Goal: Transaction & Acquisition: Purchase product/service

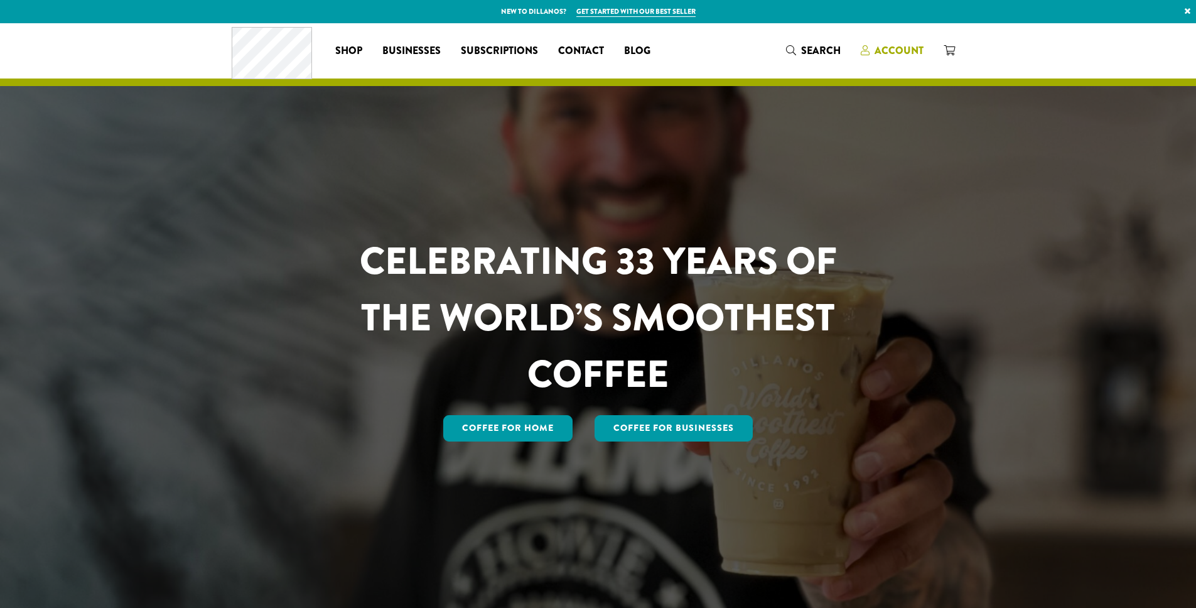
click at [896, 50] on span "Account" at bounding box center [898, 50] width 49 height 14
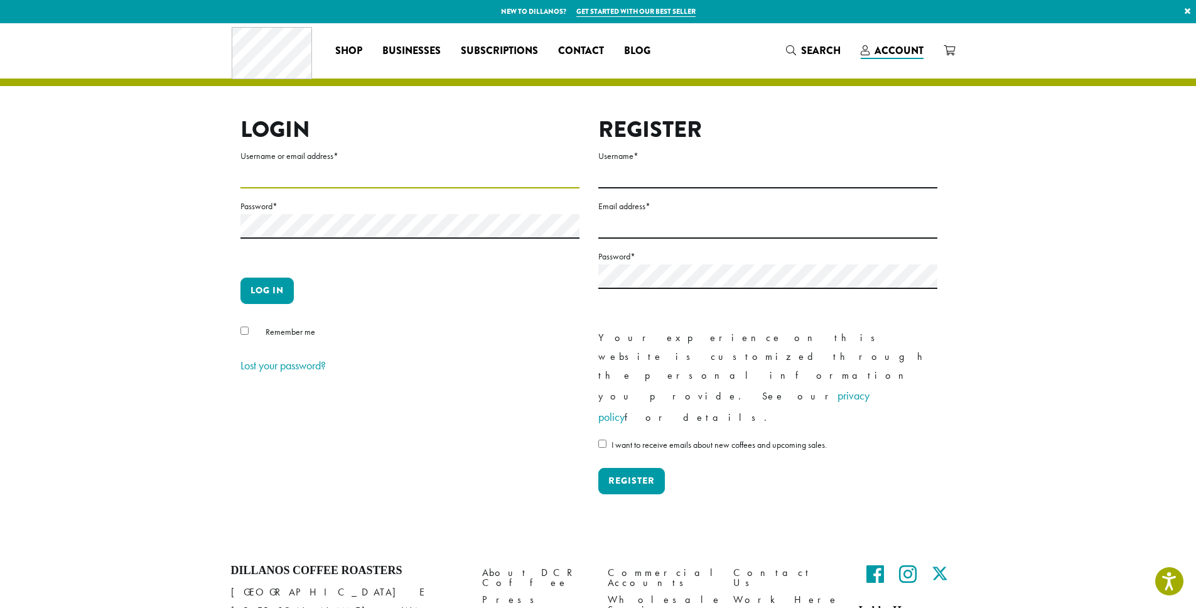
click at [250, 176] on input "Username or email address *" at bounding box center [409, 176] width 339 height 24
type input "**********"
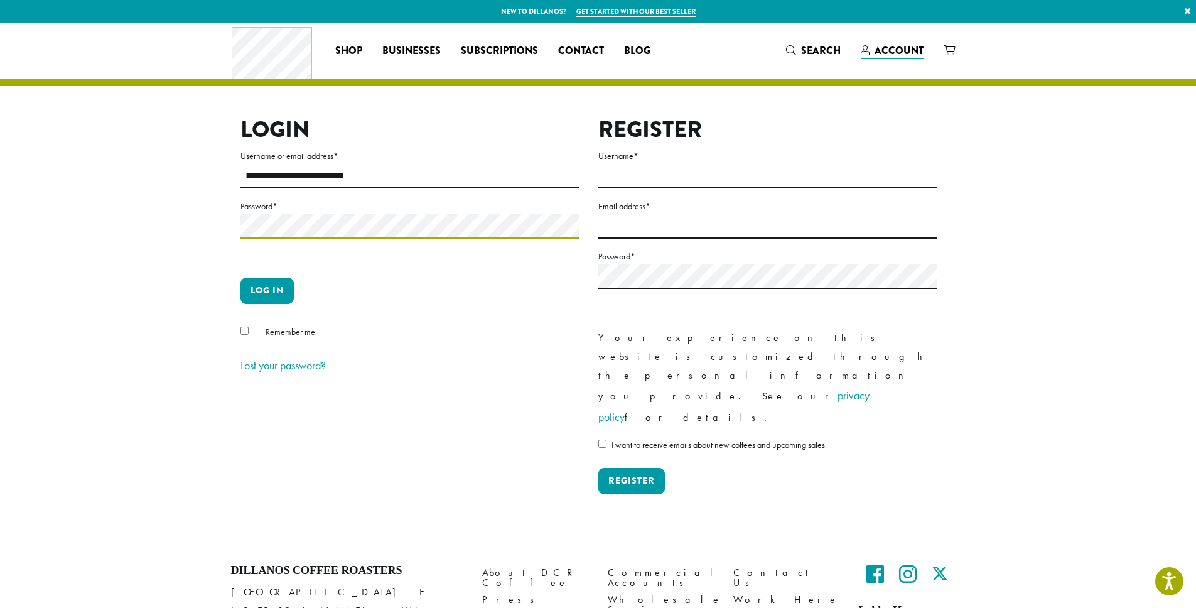
click at [240, 277] on button "Log in" at bounding box center [266, 290] width 53 height 26
click at [252, 301] on button "Log in" at bounding box center [266, 290] width 53 height 26
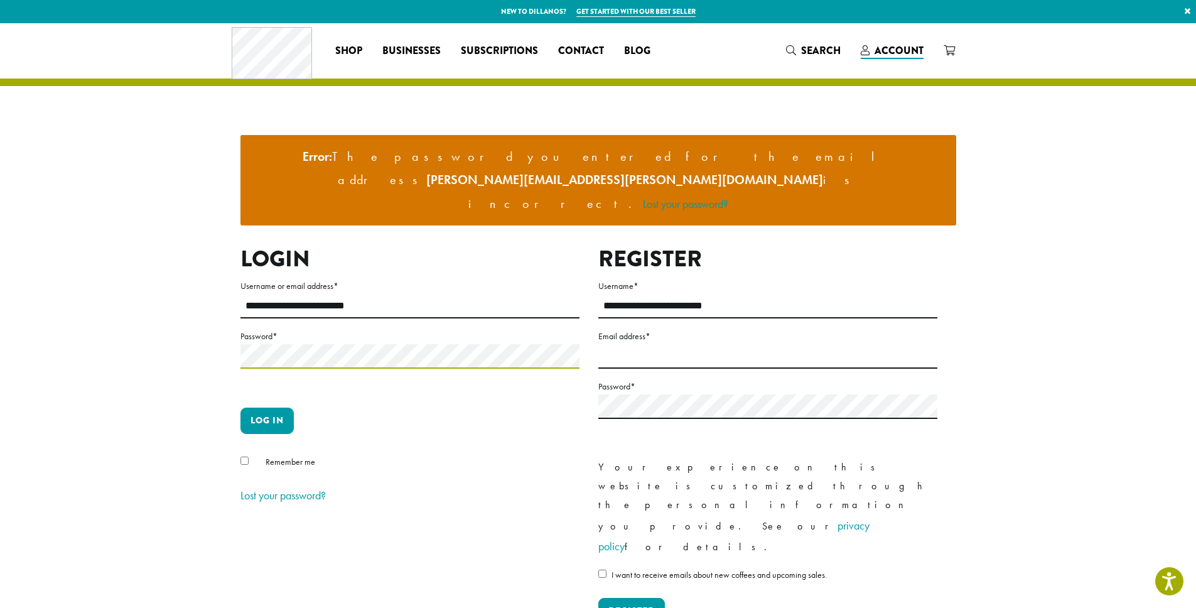
click at [240, 407] on button "Log in" at bounding box center [266, 420] width 53 height 26
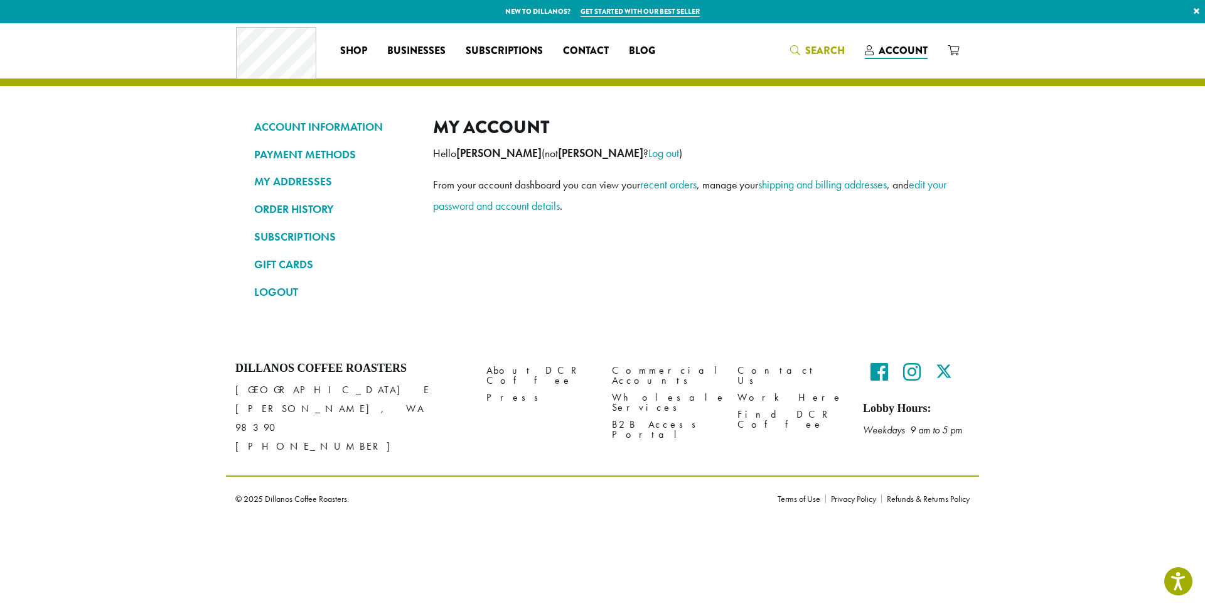
click at [805, 55] on span "Search" at bounding box center [817, 51] width 55 height 16
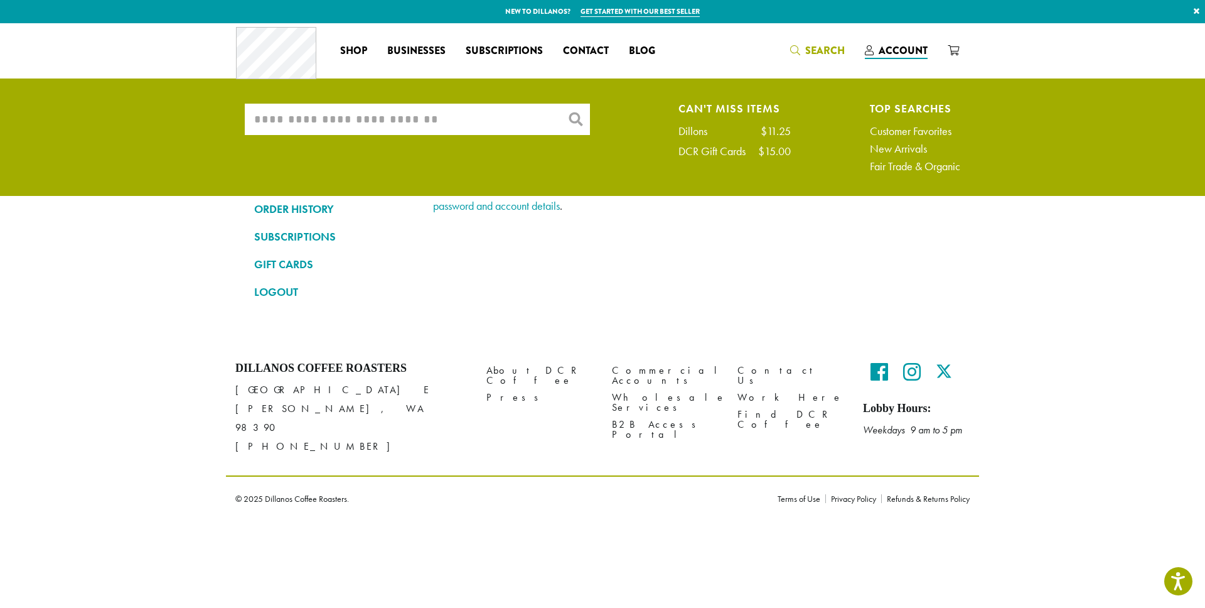
click at [274, 117] on input "What are you searching for?" at bounding box center [417, 119] width 345 height 31
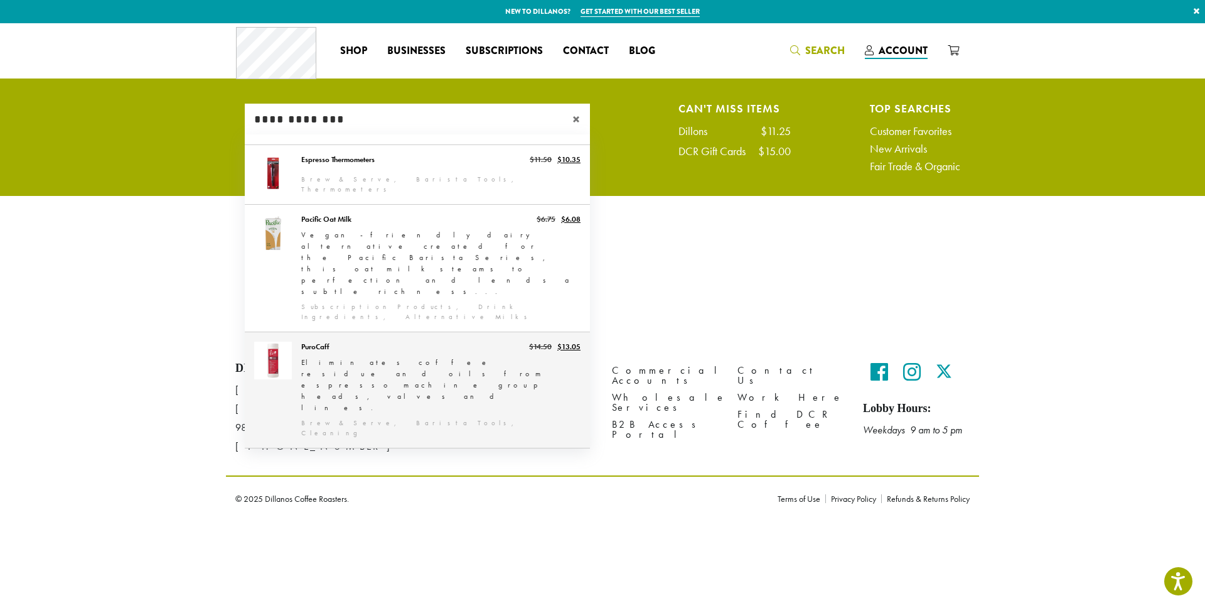
type input "**********"
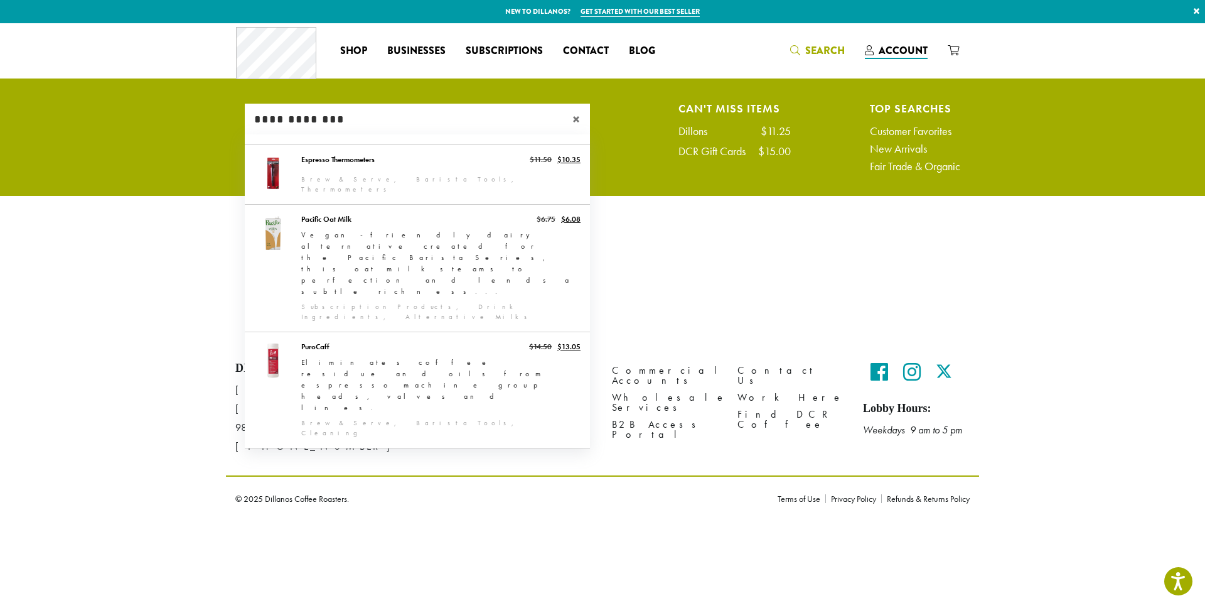
click at [578, 119] on span "×" at bounding box center [582, 119] width 18 height 15
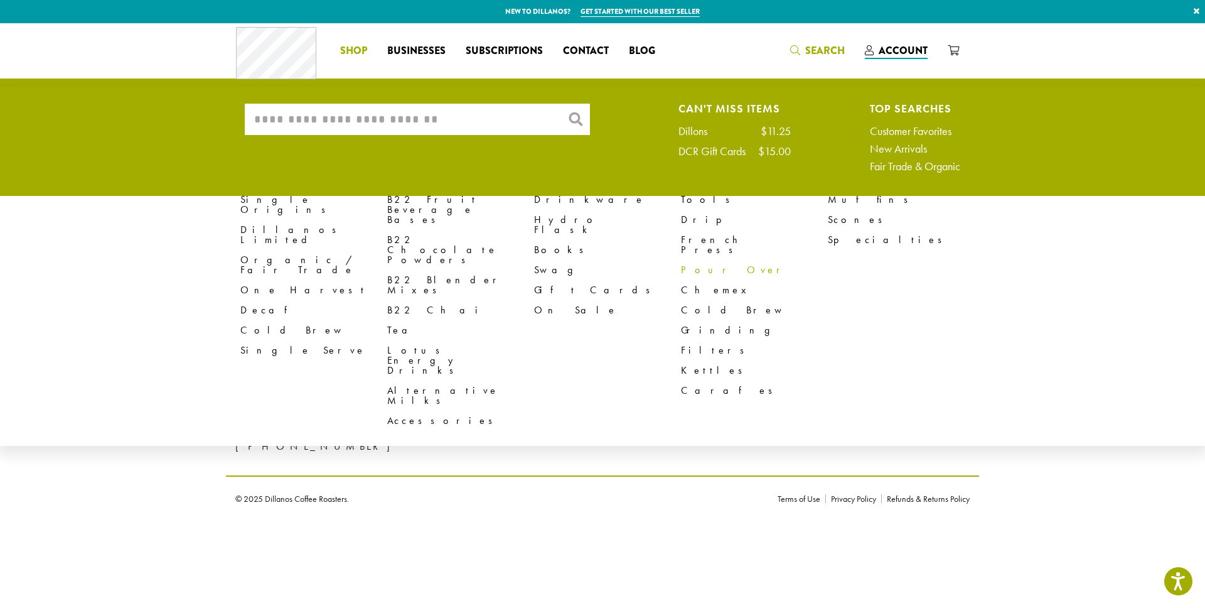
click at [707, 260] on link "Pour Over" at bounding box center [754, 270] width 147 height 20
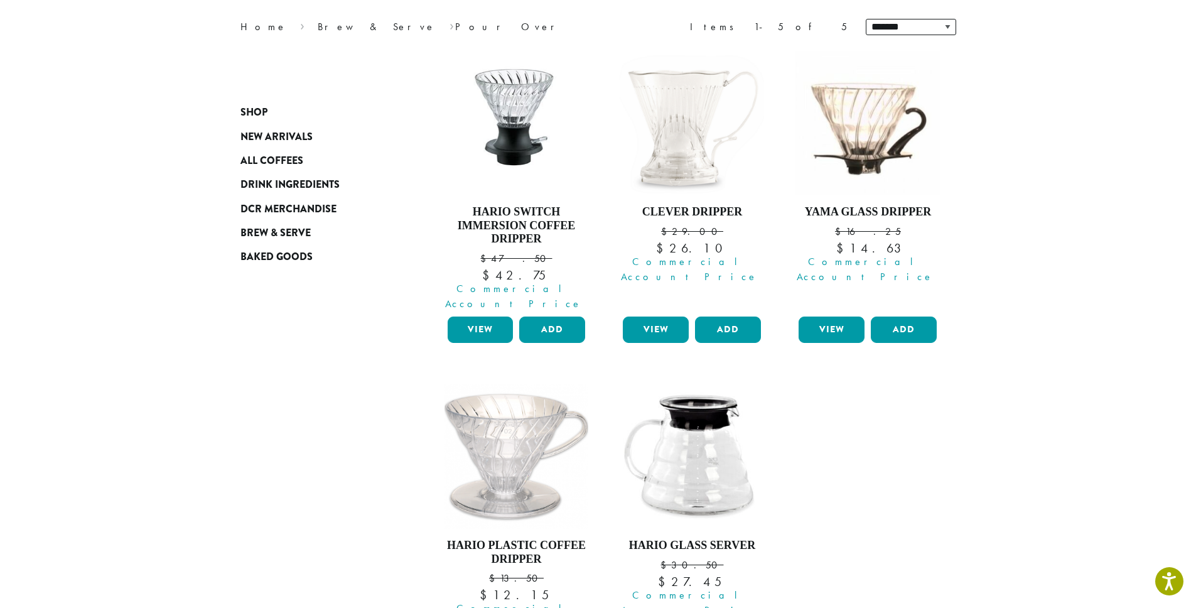
scroll to position [24, 0]
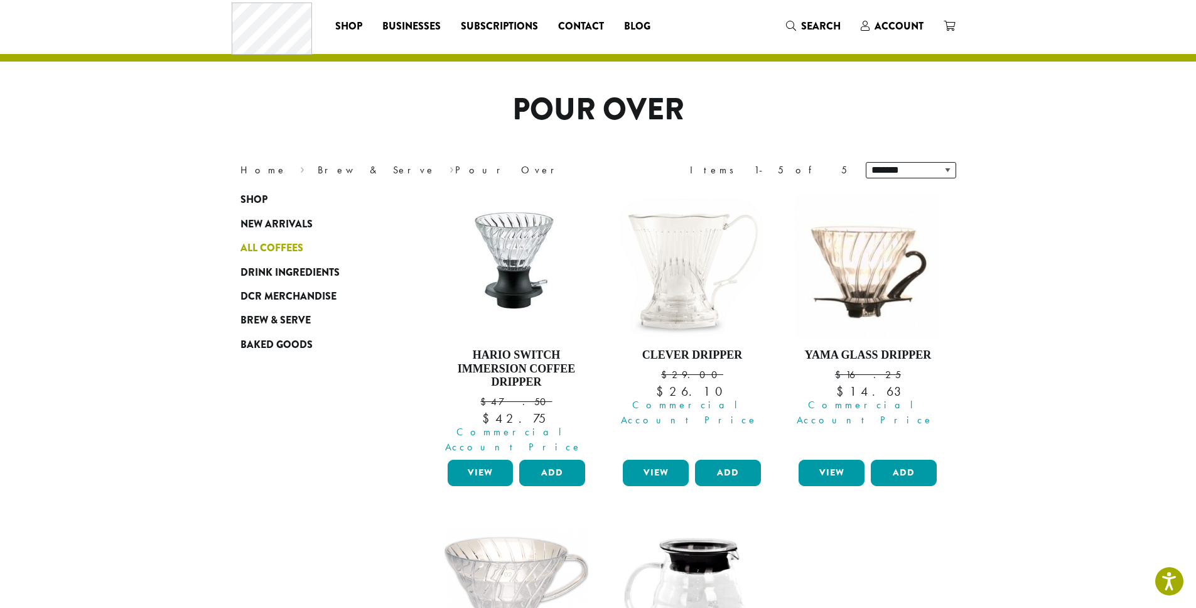
click at [263, 251] on span "All Coffees" at bounding box center [271, 248] width 63 height 16
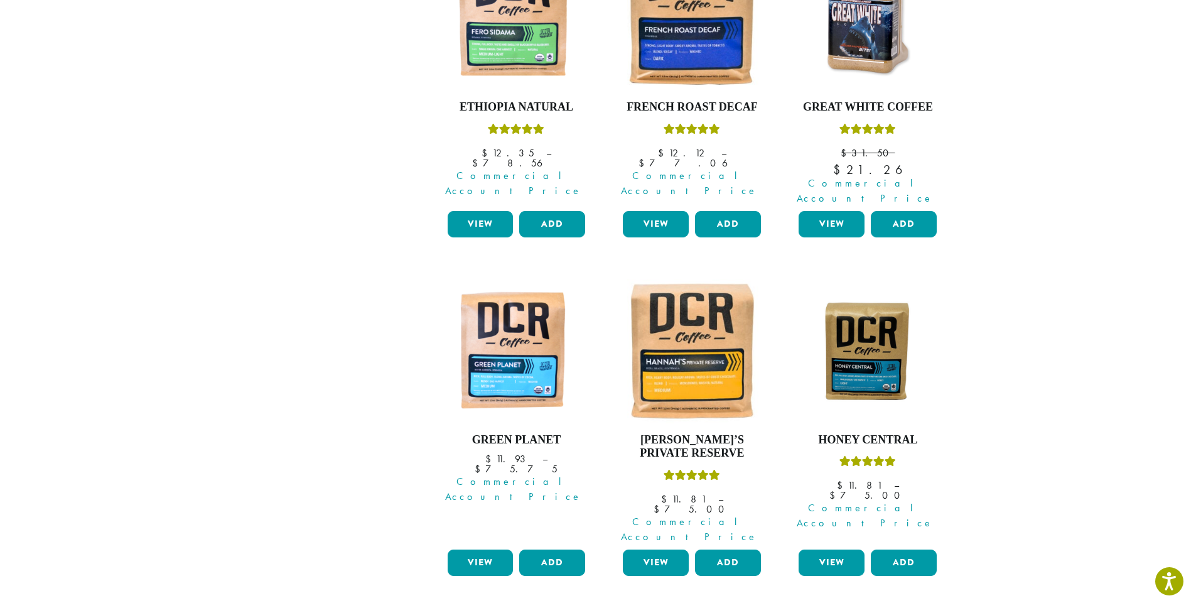
scroll to position [1079, 0]
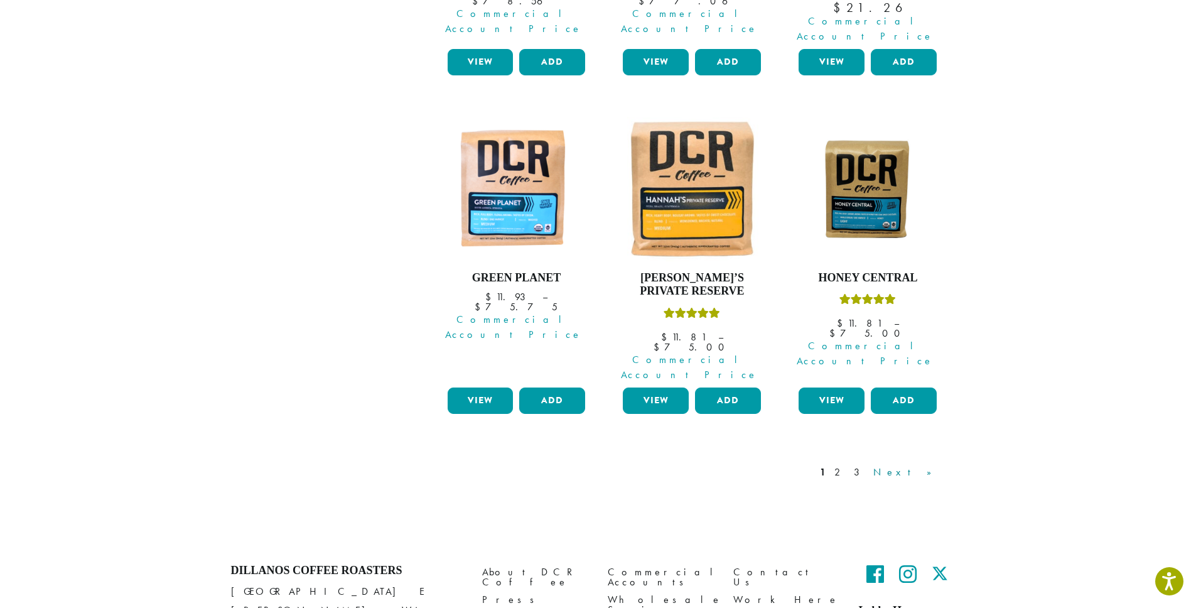
click at [933, 465] on link "Next »" at bounding box center [907, 472] width 72 height 15
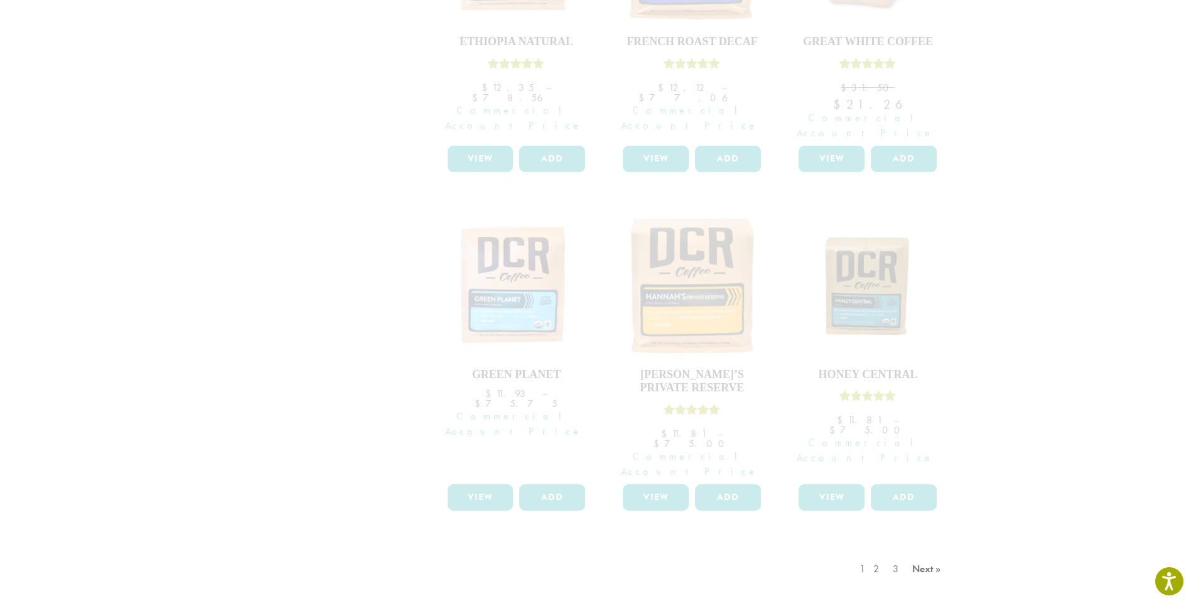
scroll to position [1096, 0]
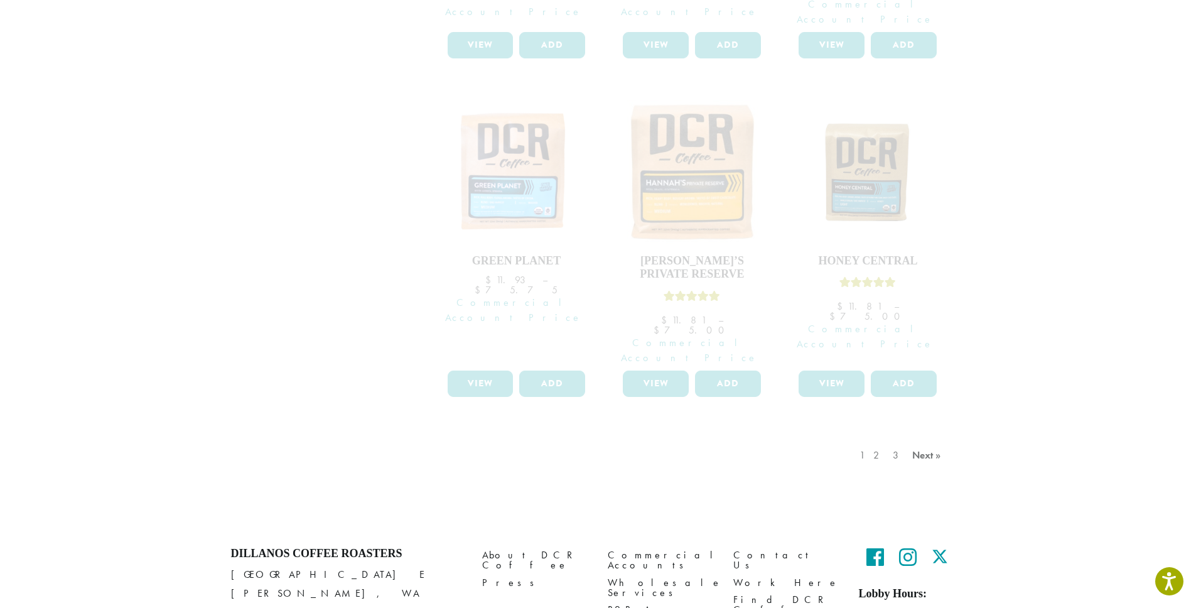
click at [920, 438] on div "1 2 3 Next »" at bounding box center [902, 467] width 90 height 59
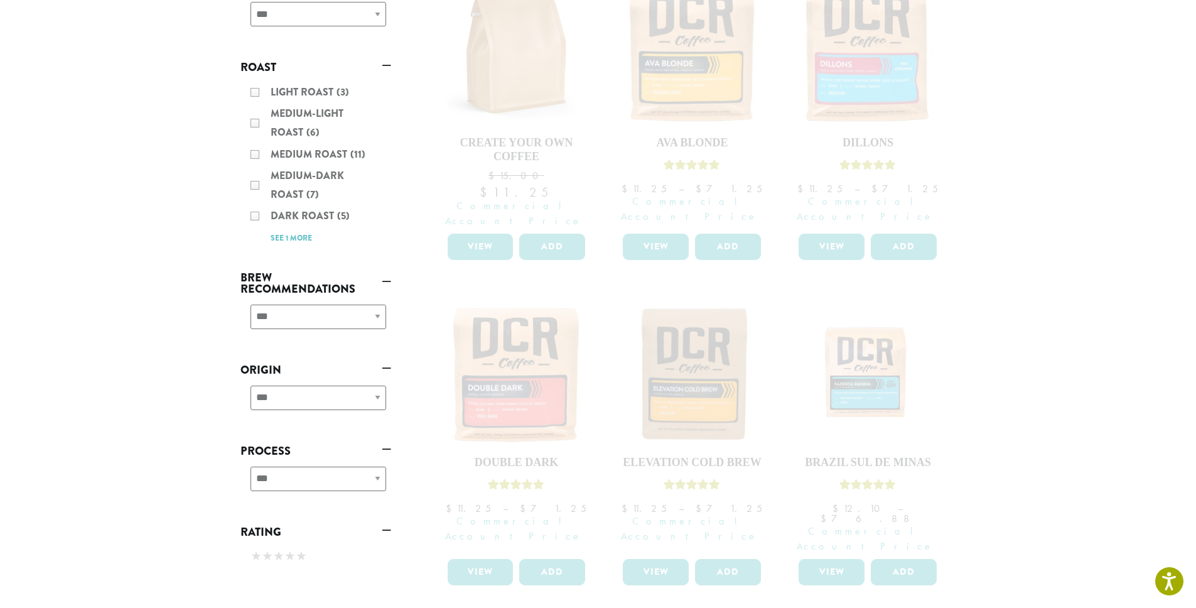
scroll to position [239, 0]
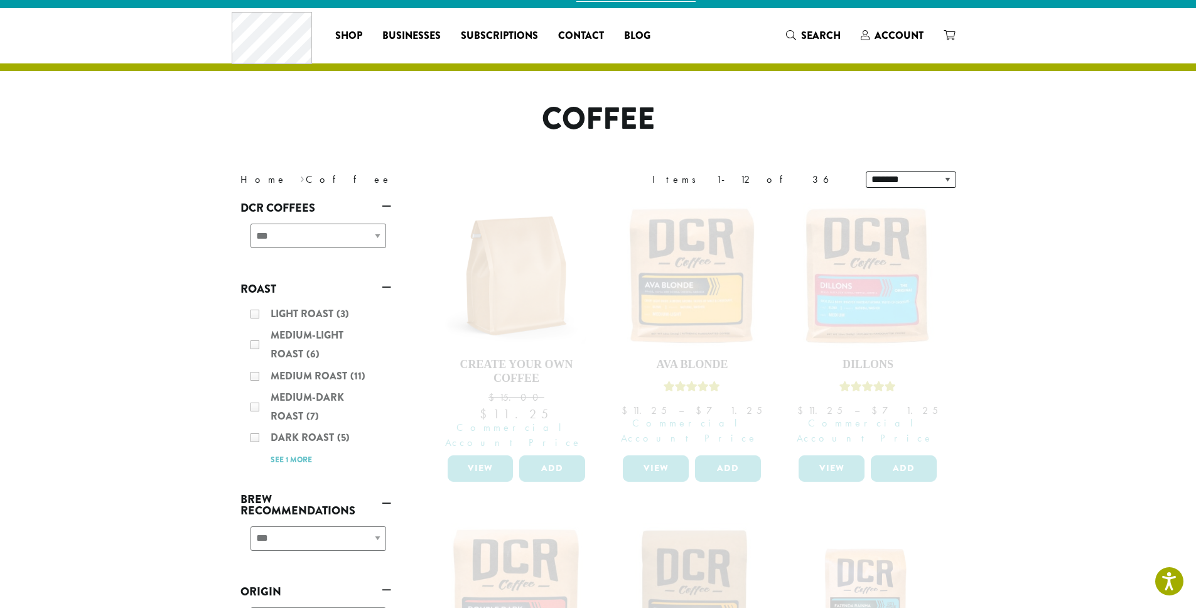
scroll to position [0, 0]
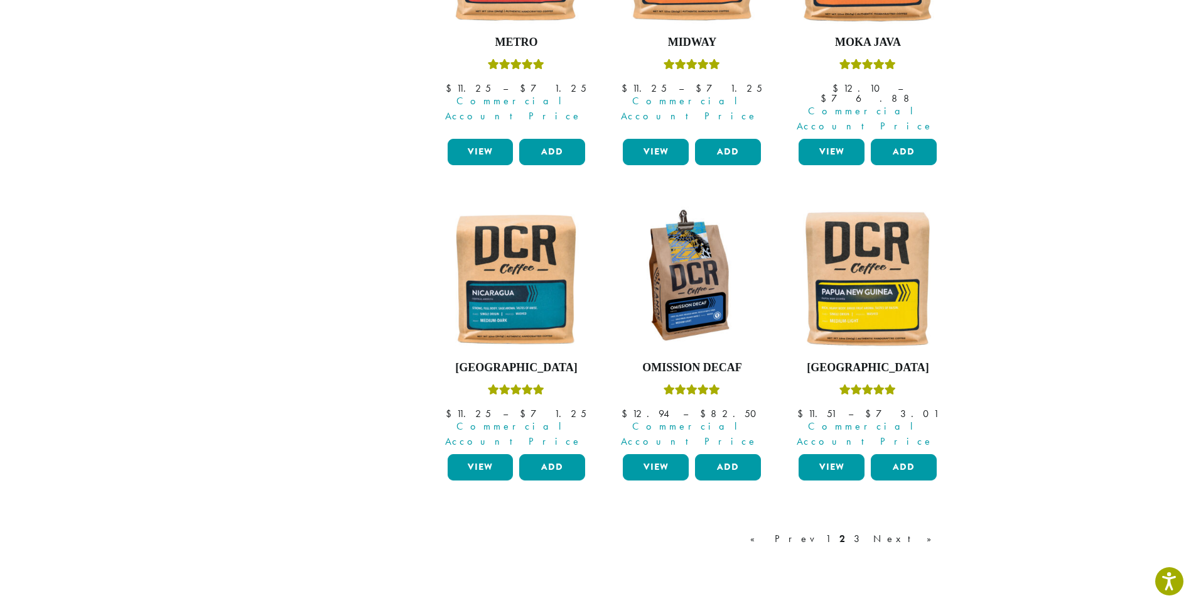
scroll to position [992, 0]
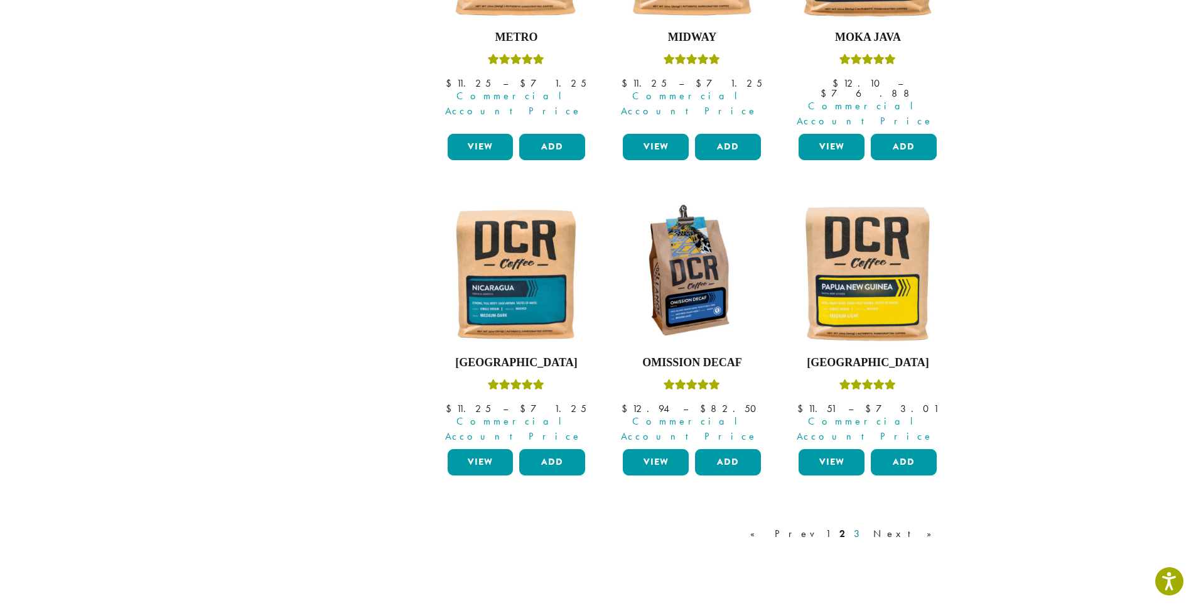
click at [867, 526] on link "3" at bounding box center [859, 533] width 16 height 15
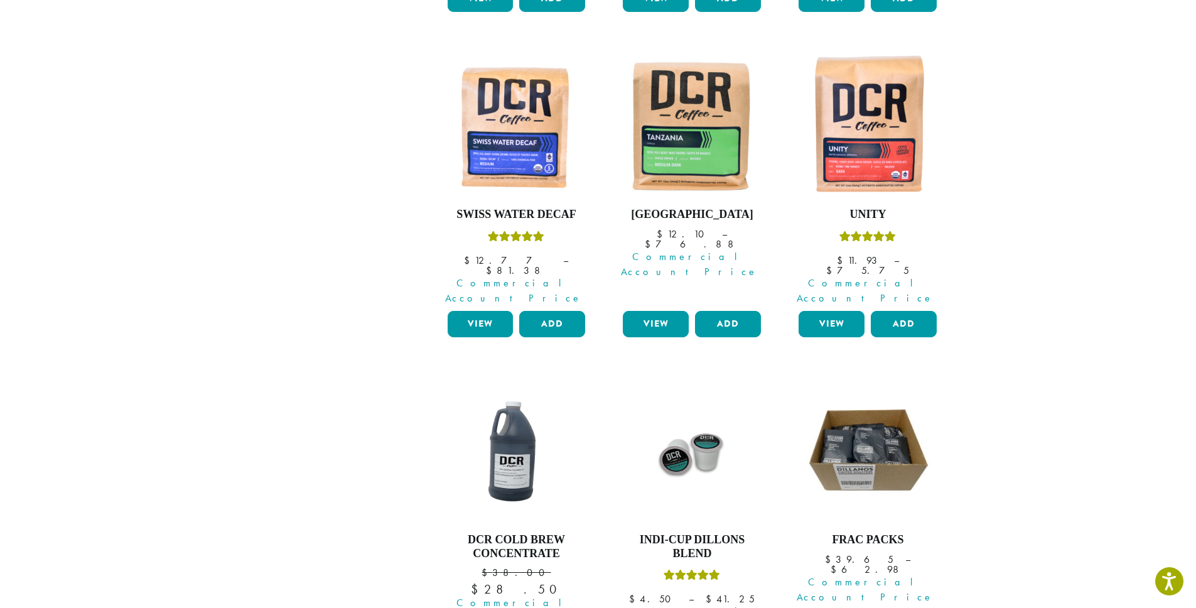
scroll to position [1065, 0]
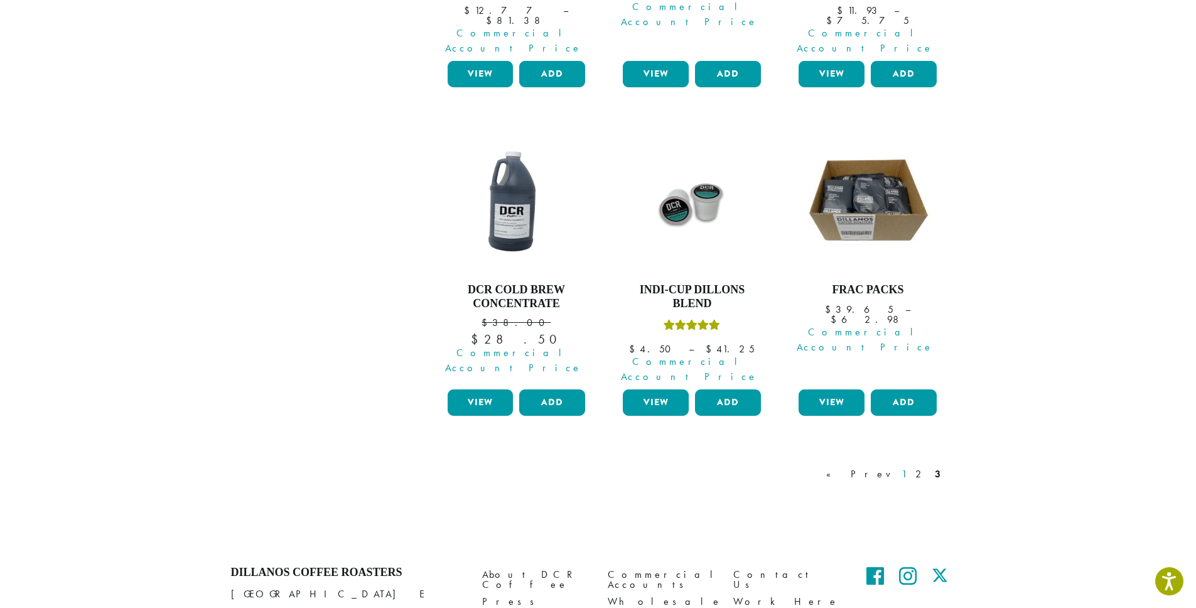
click at [909, 466] on link "1" at bounding box center [904, 473] width 10 height 15
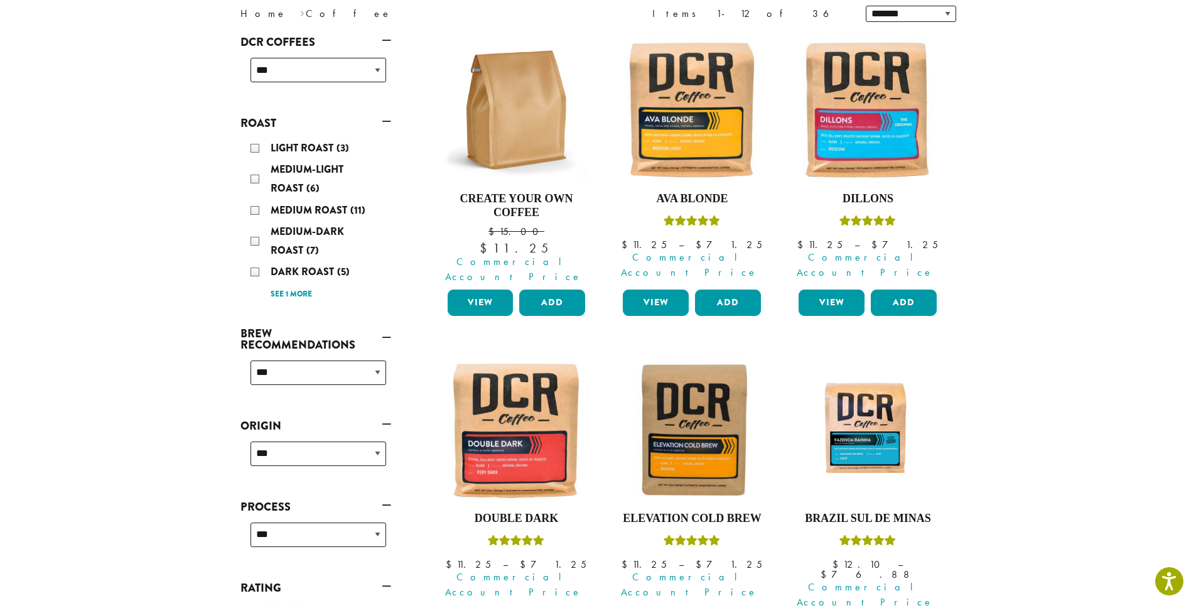
scroll to position [180, 0]
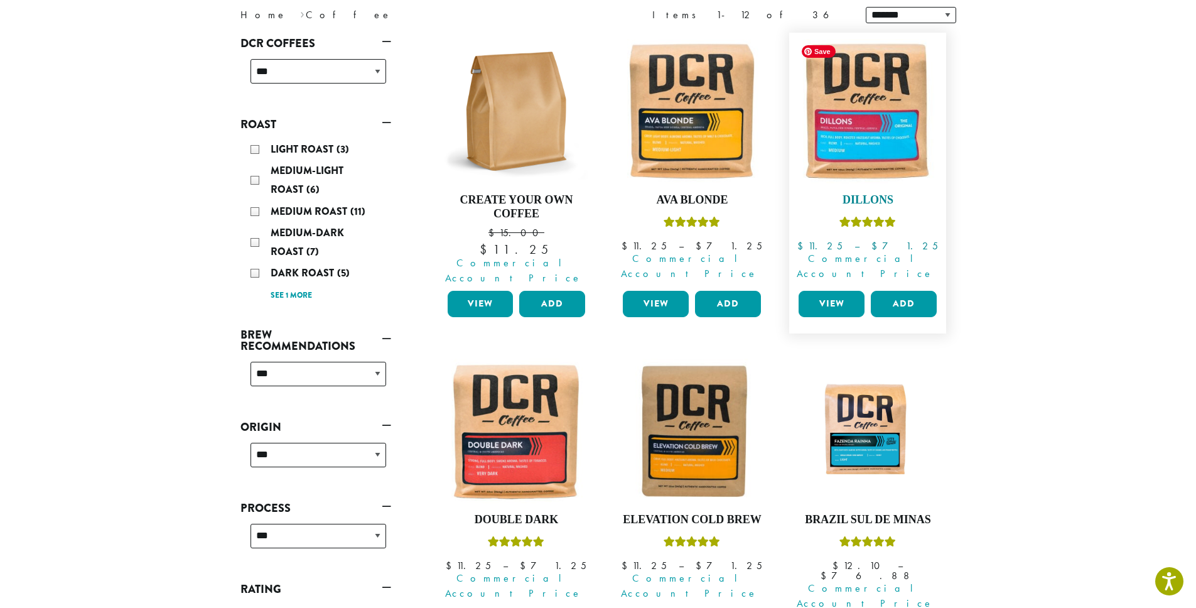
click at [844, 117] on img at bounding box center [867, 111] width 144 height 144
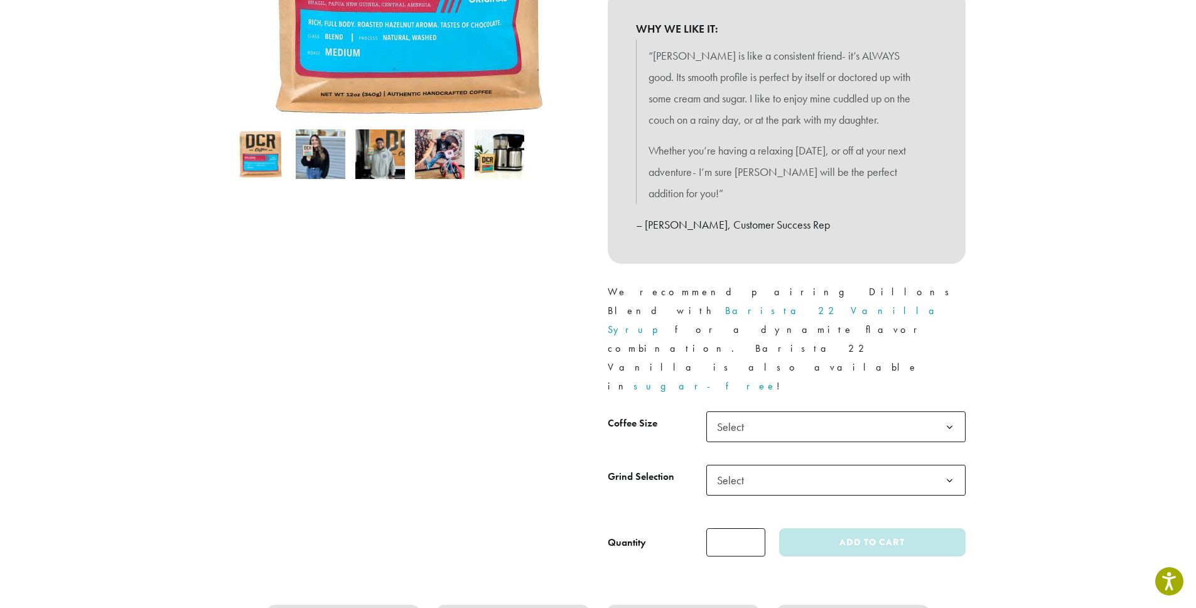
scroll to position [366, 0]
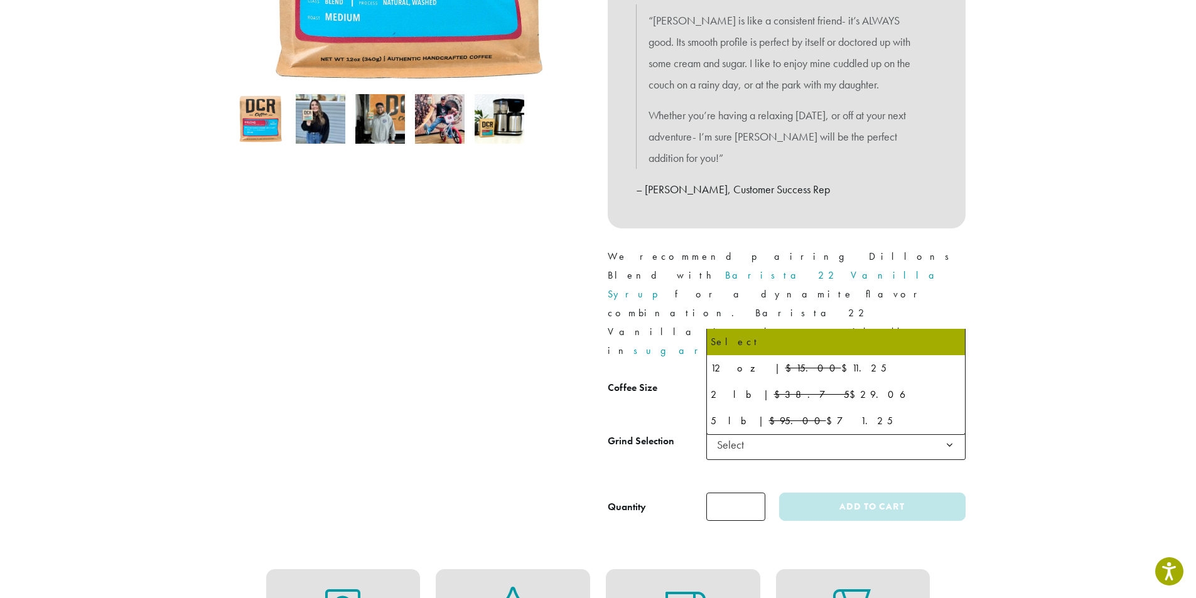
click at [953, 377] on b at bounding box center [949, 392] width 31 height 31
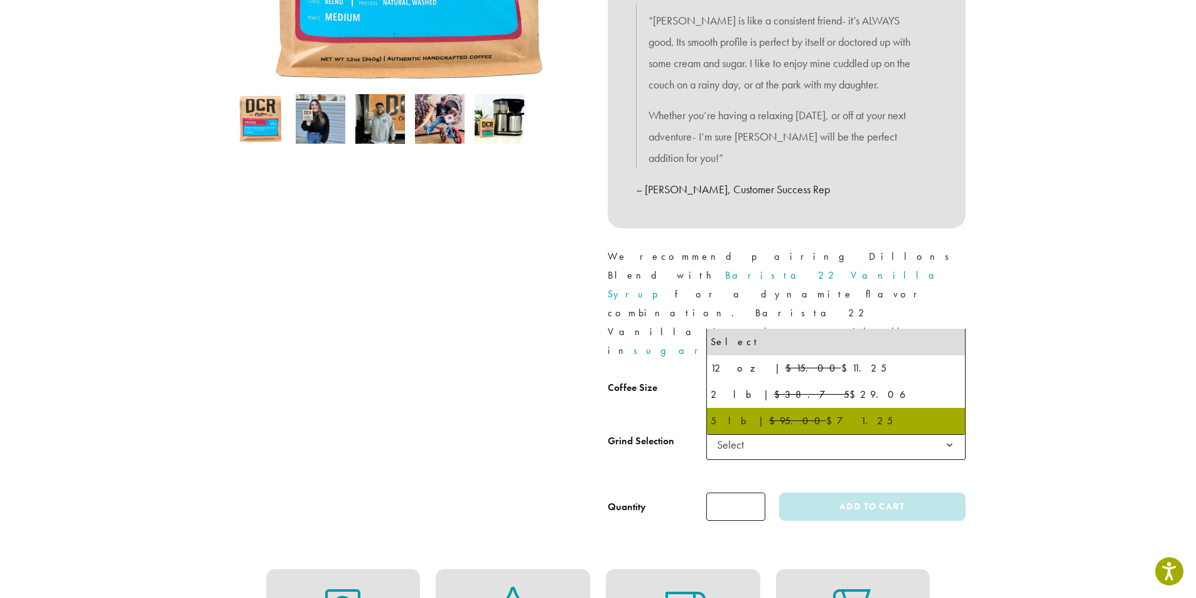
select select "**********"
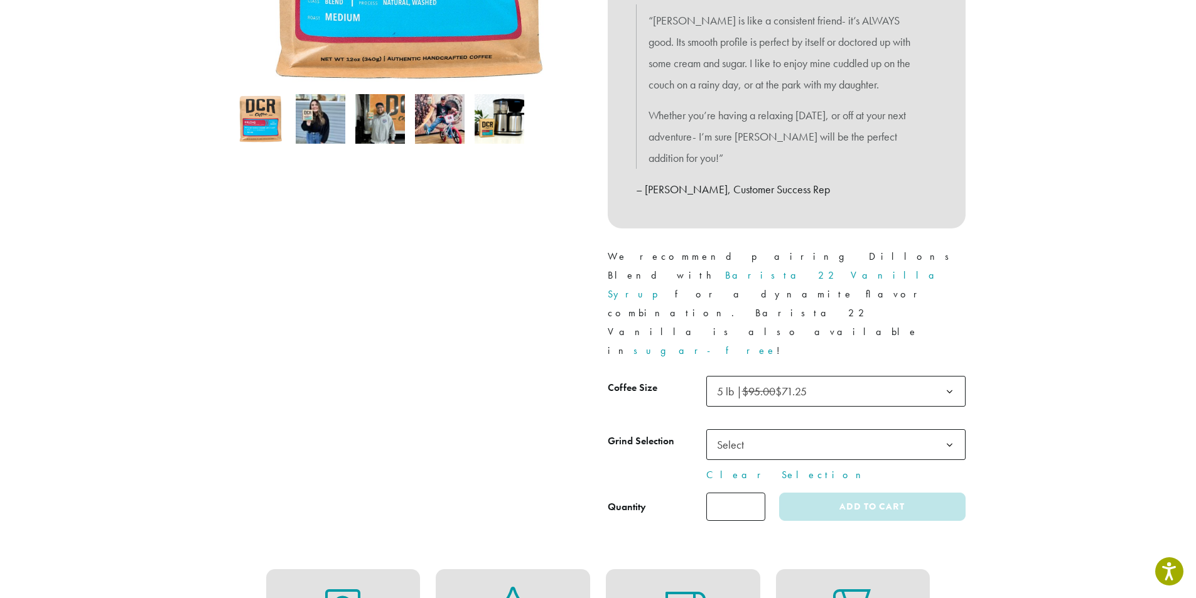
click at [949, 430] on b at bounding box center [949, 445] width 31 height 31
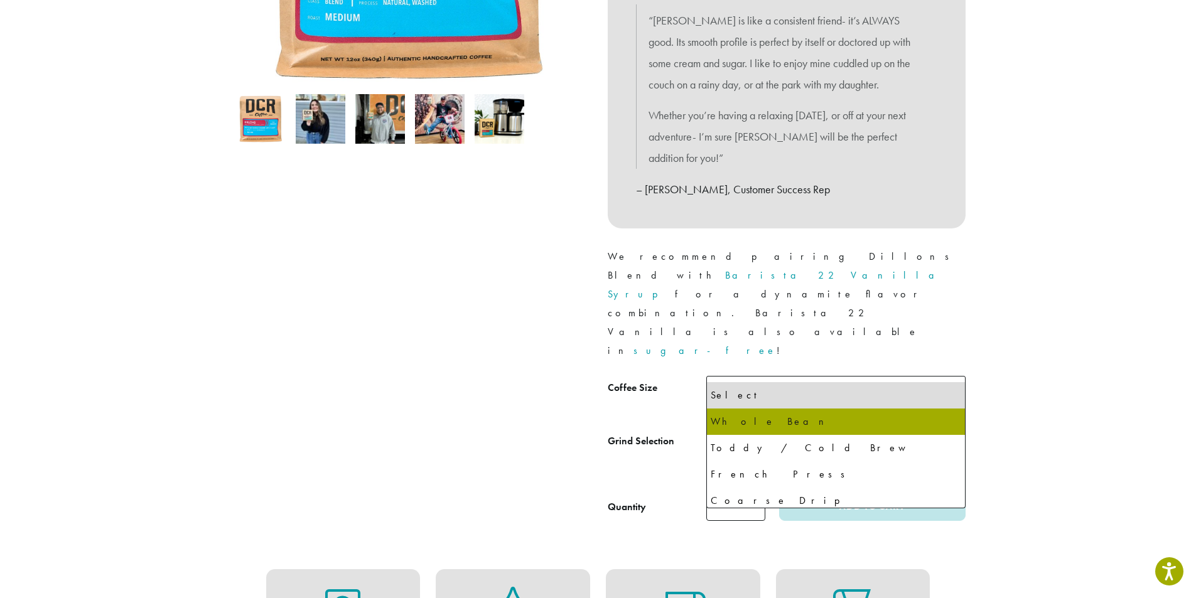
select select "**********"
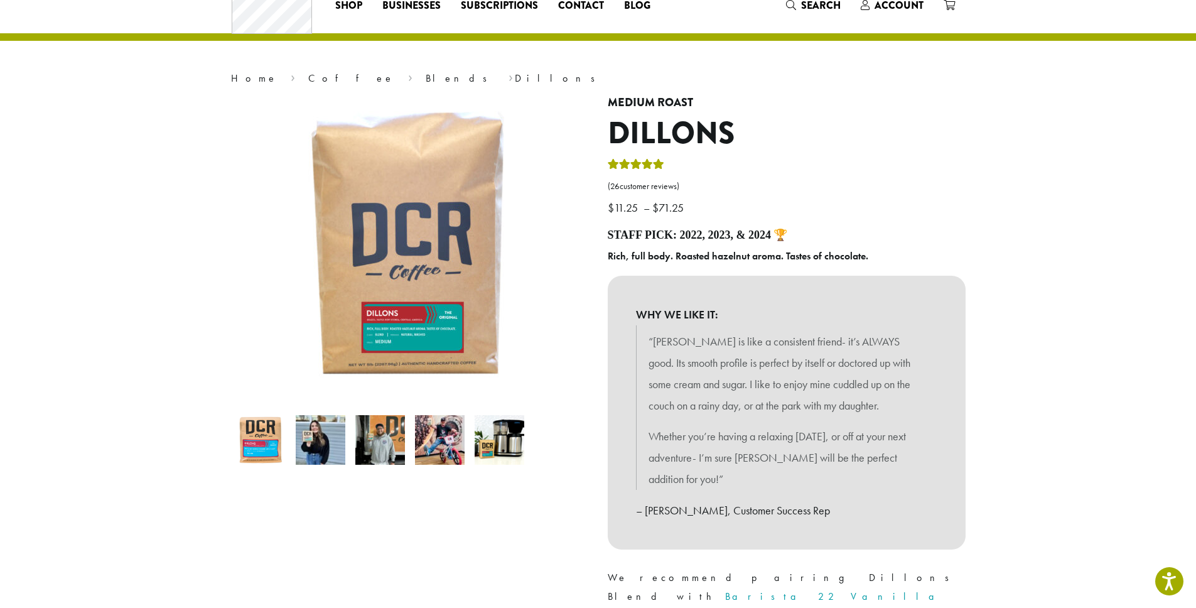
scroll to position [0, 0]
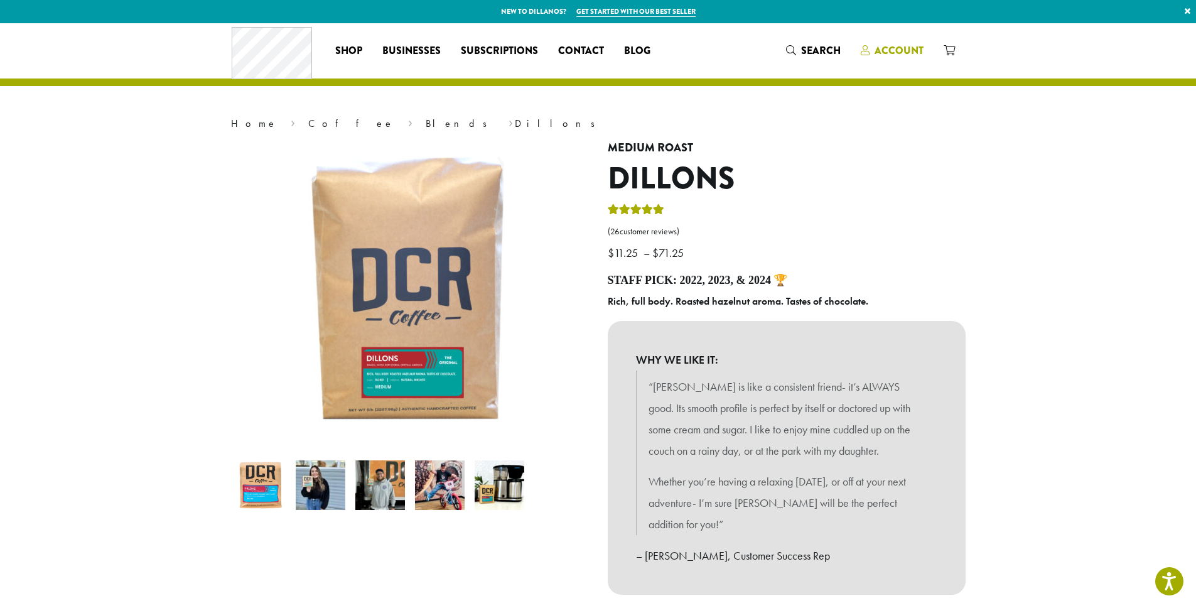
click at [896, 52] on span "Account" at bounding box center [898, 50] width 49 height 14
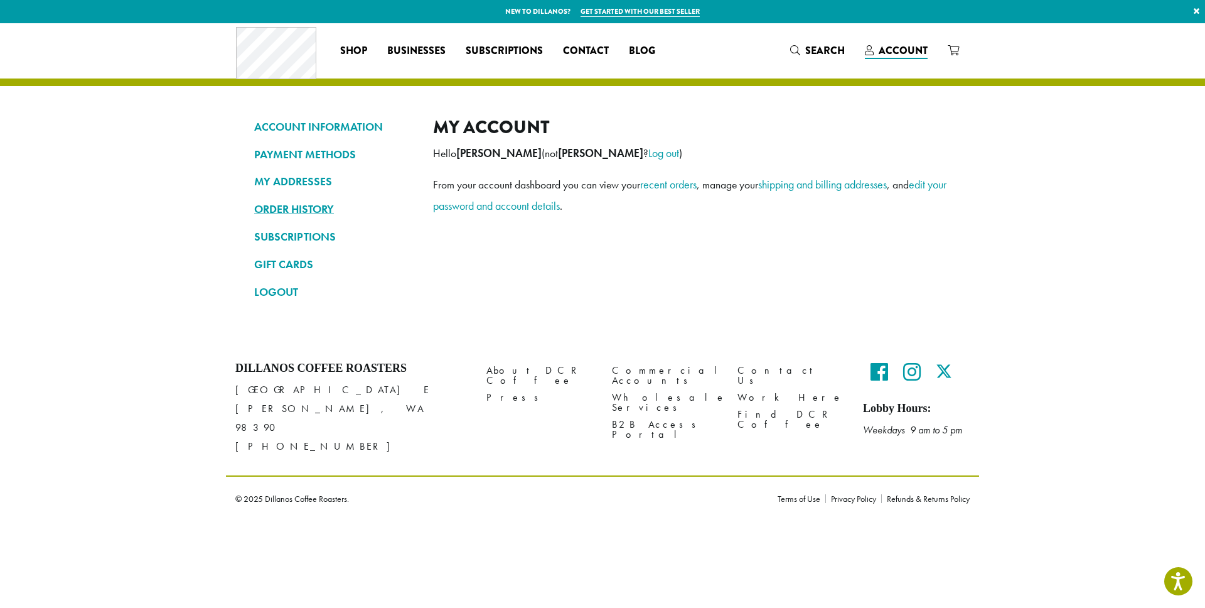
click at [313, 215] on link "ORDER HISTORY" at bounding box center [334, 208] width 160 height 21
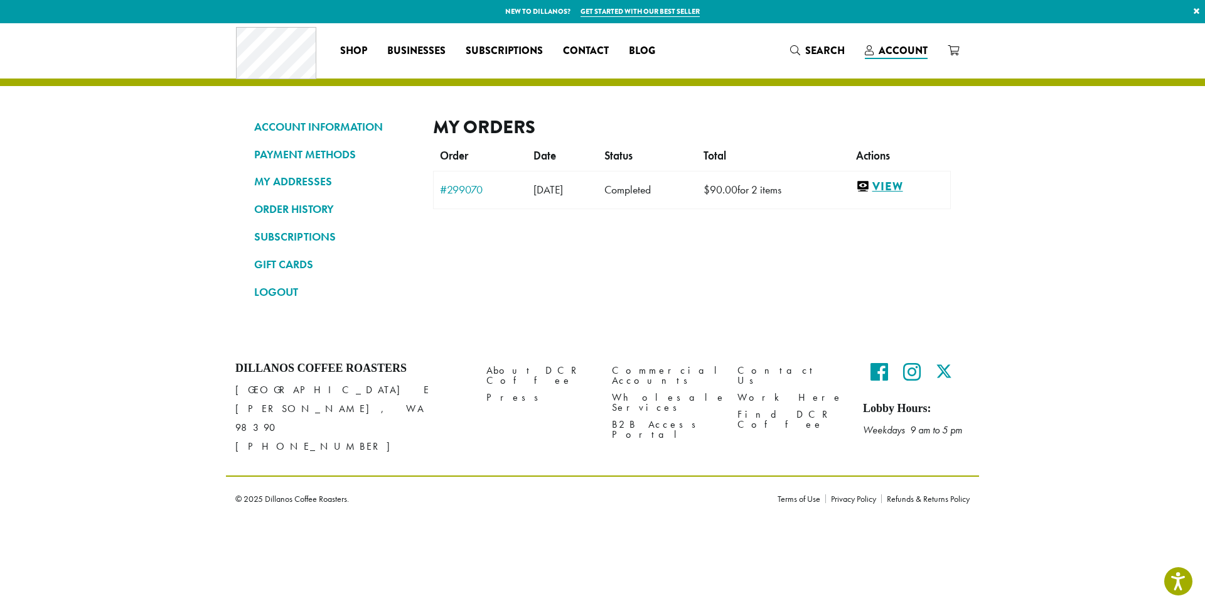
click at [903, 186] on link "View" at bounding box center [900, 187] width 88 height 16
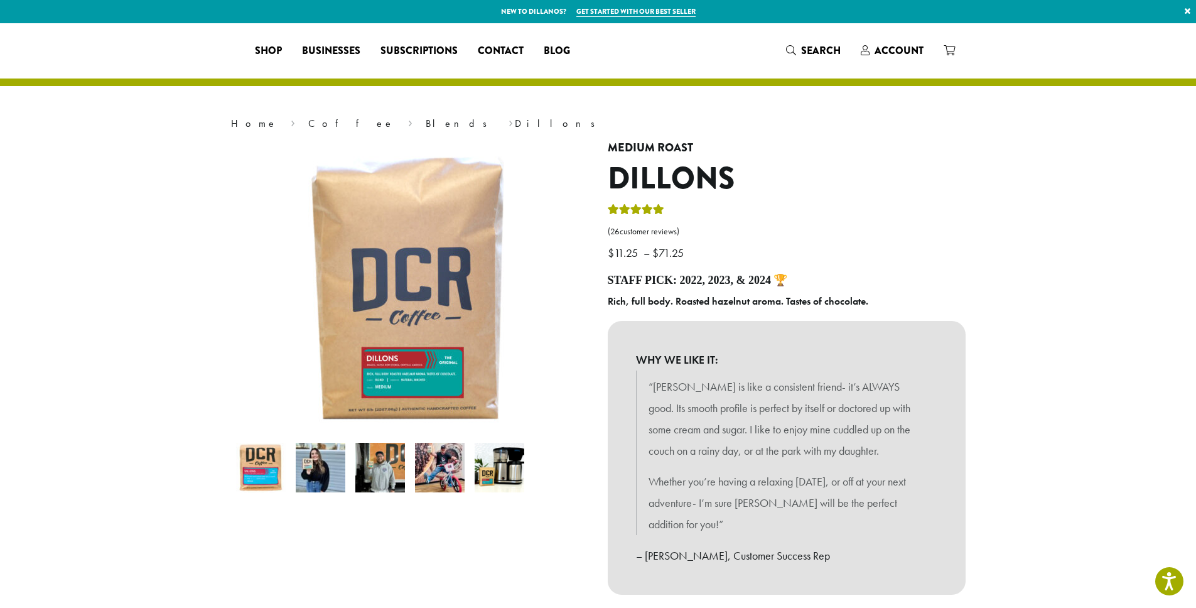
select select "**********"
click at [417, 53] on span "Businesses" at bounding box center [411, 51] width 58 height 16
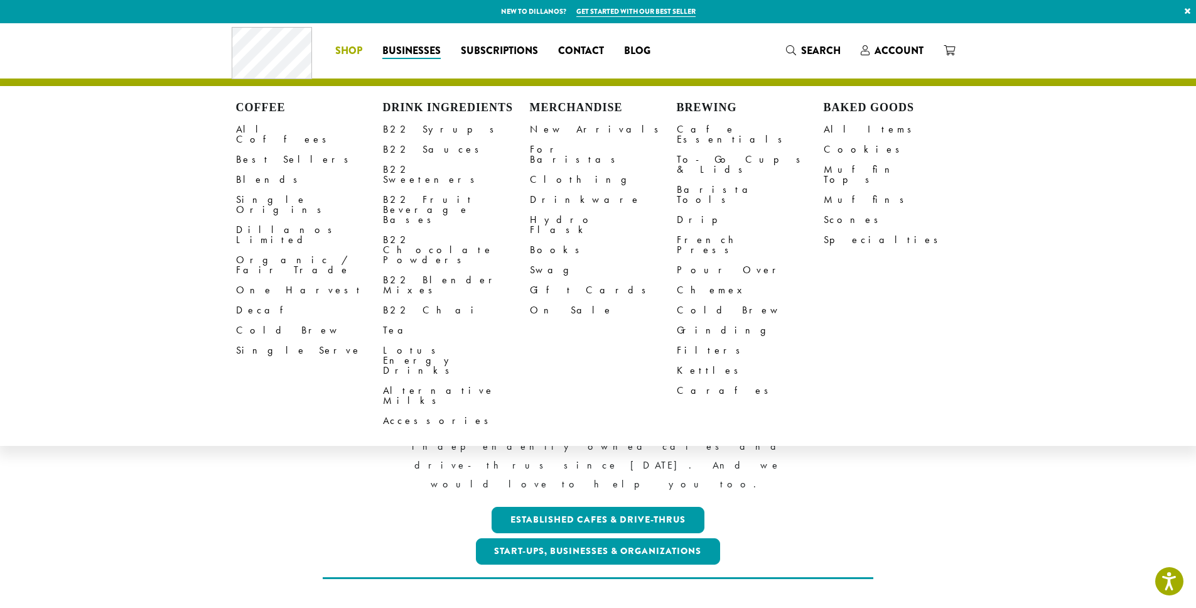
click at [347, 53] on span "Shop" at bounding box center [348, 51] width 27 height 16
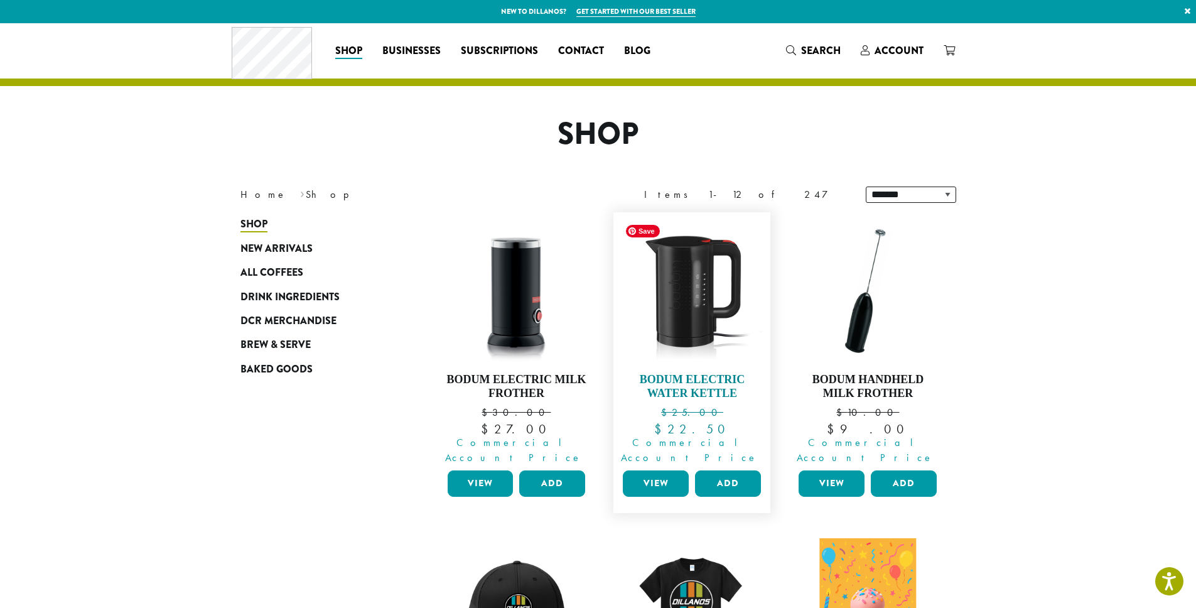
click at [677, 338] on img at bounding box center [692, 290] width 144 height 144
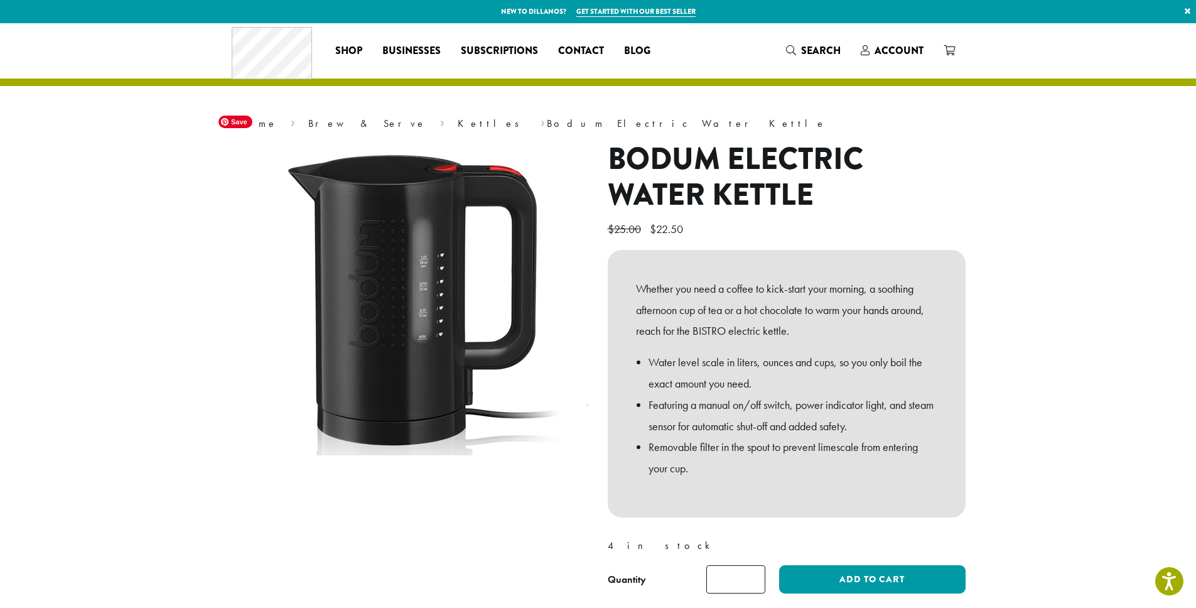
click at [422, 297] on img at bounding box center [408, 298] width 377 height 377
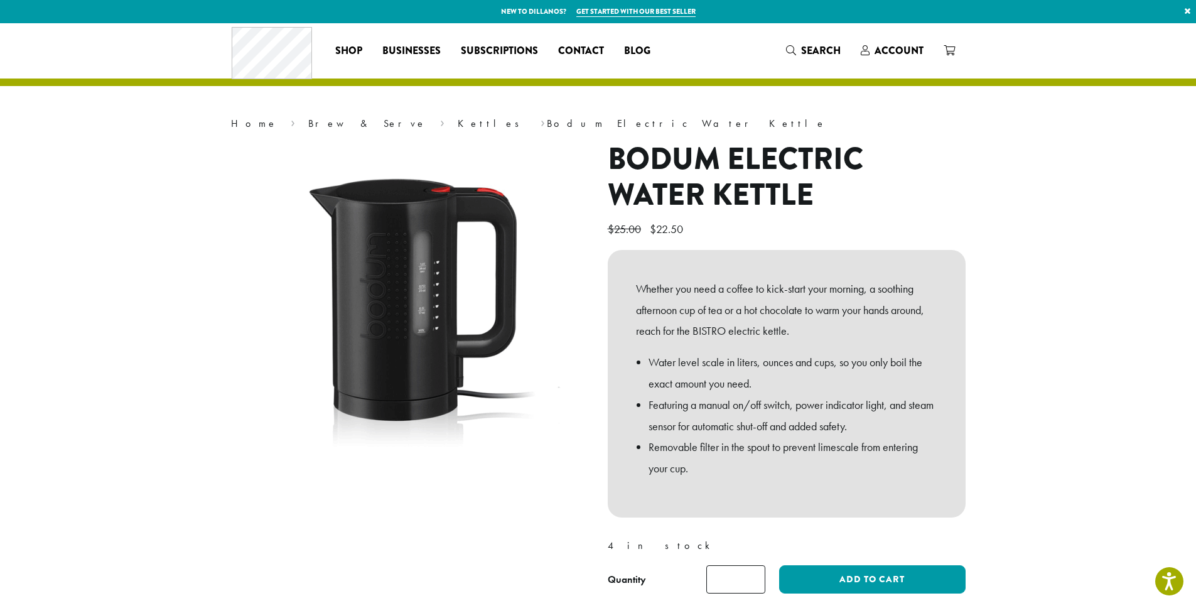
click at [184, 193] on section "Home › Brew & Serve › Kettles › Bodum Electric Water Kettle Bodum Electric Wate…" at bounding box center [598, 328] width 1196 height 611
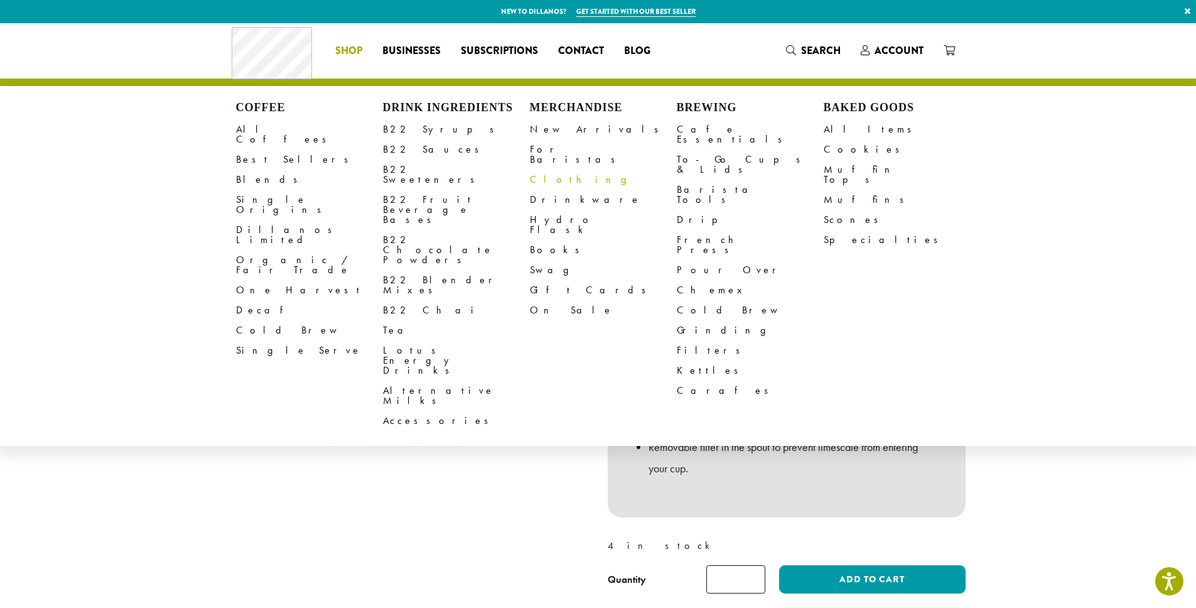
click at [549, 171] on link "Clothing" at bounding box center [603, 179] width 147 height 20
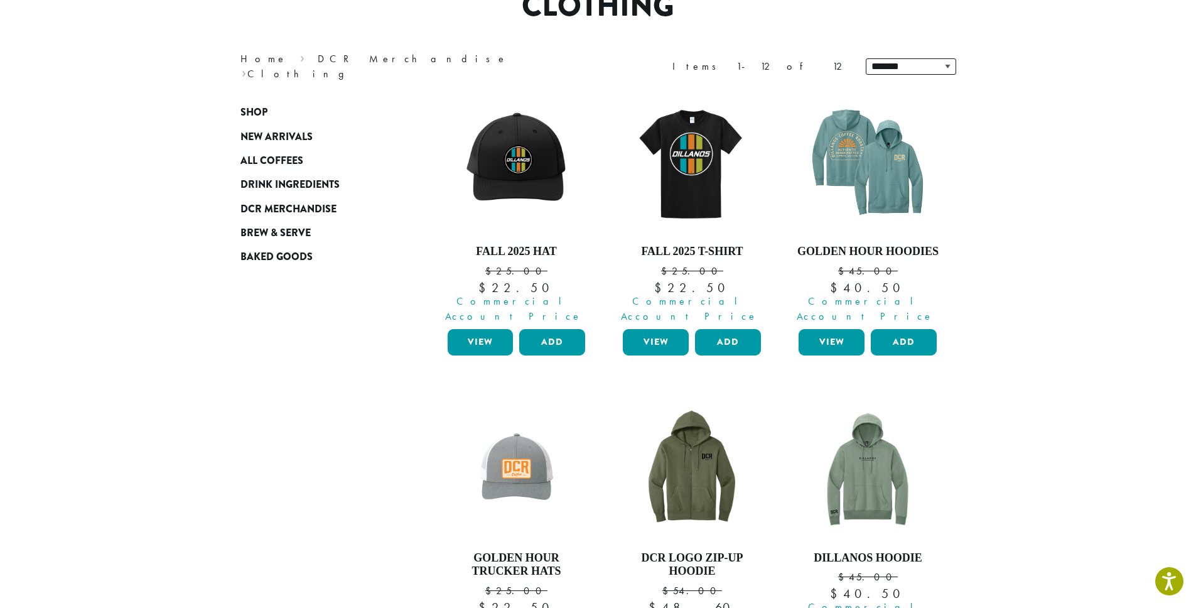
scroll to position [131, 0]
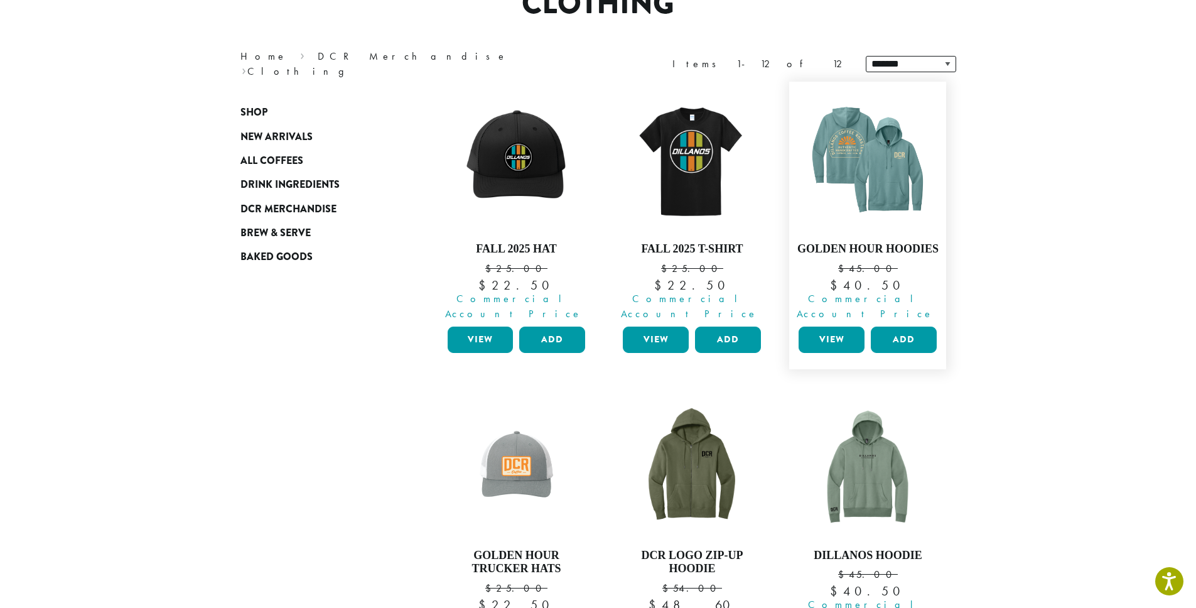
click at [838, 326] on link "View" at bounding box center [832, 339] width 66 height 26
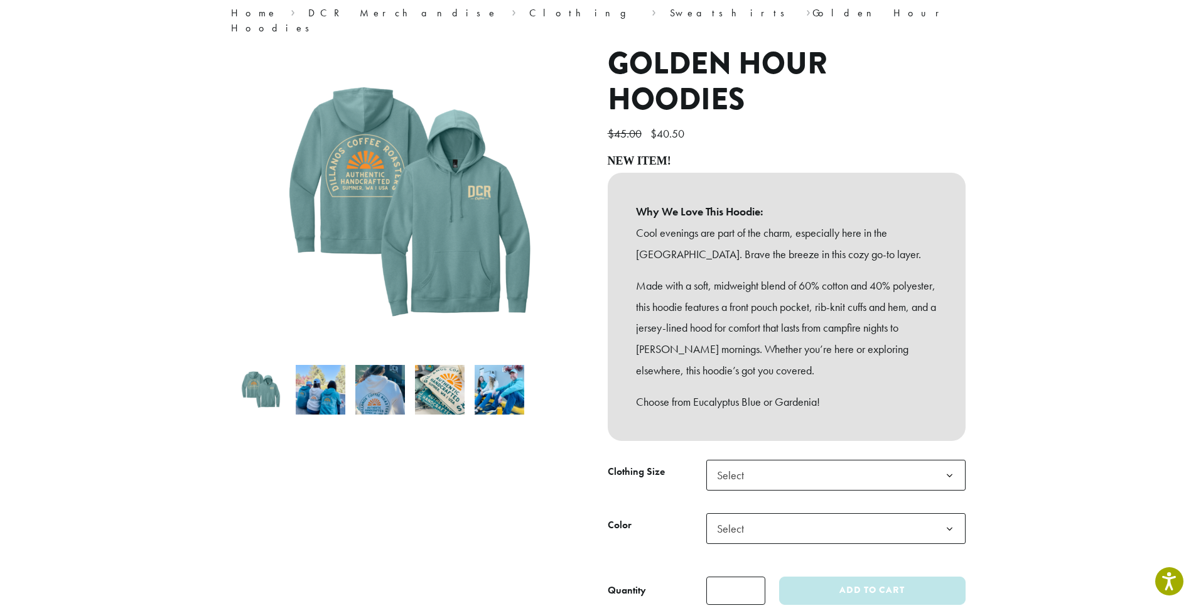
scroll to position [113, 0]
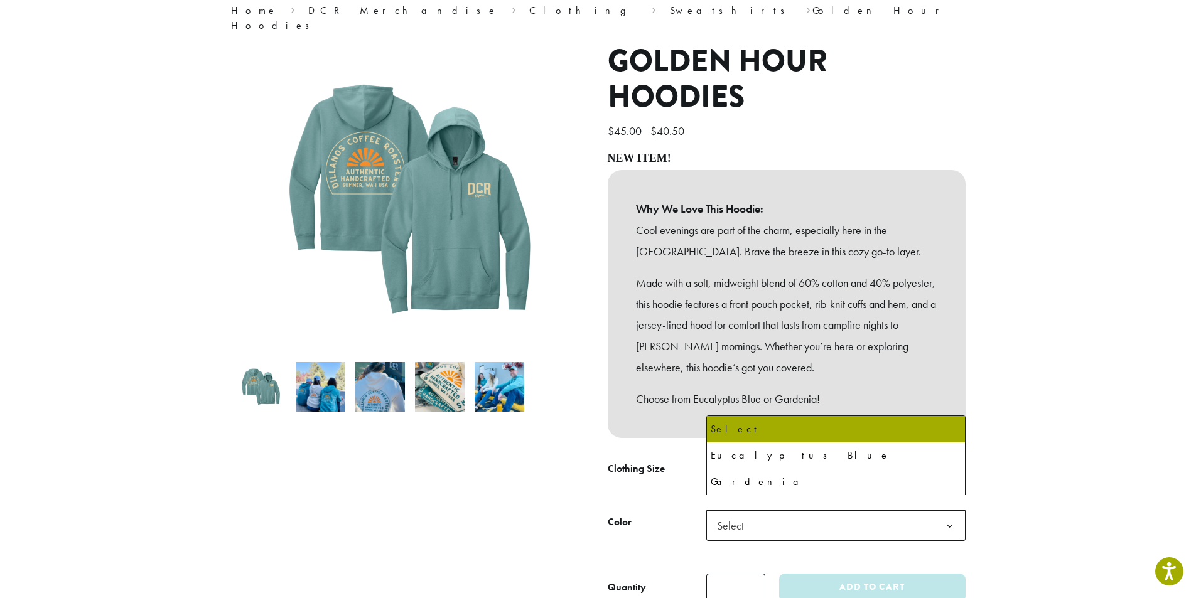
click at [952, 511] on b at bounding box center [949, 526] width 31 height 31
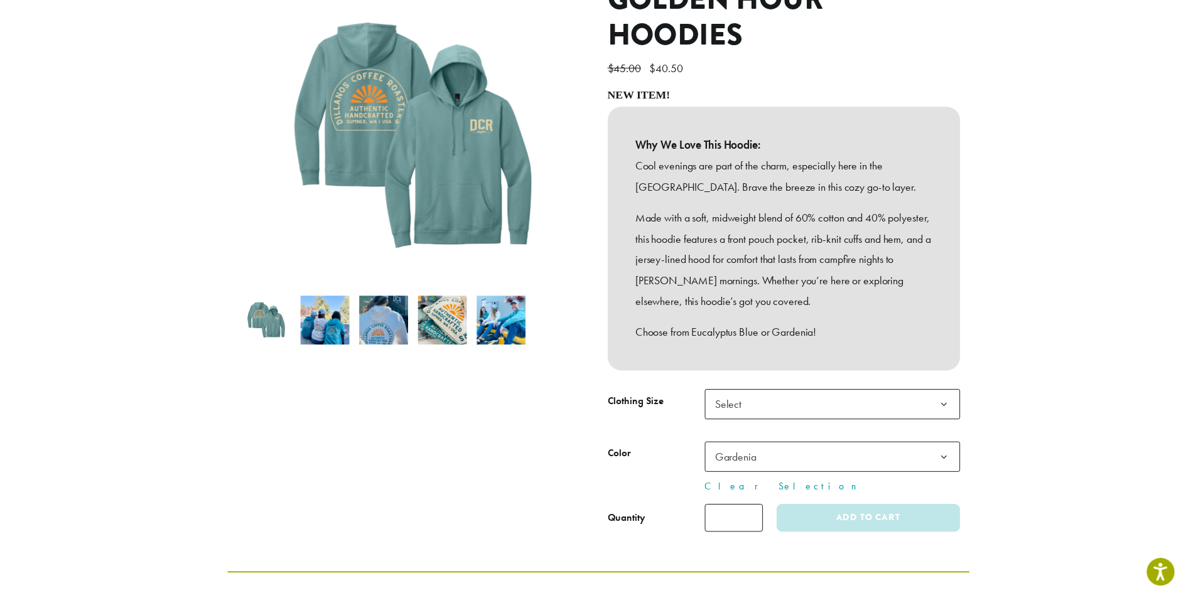
scroll to position [188, 0]
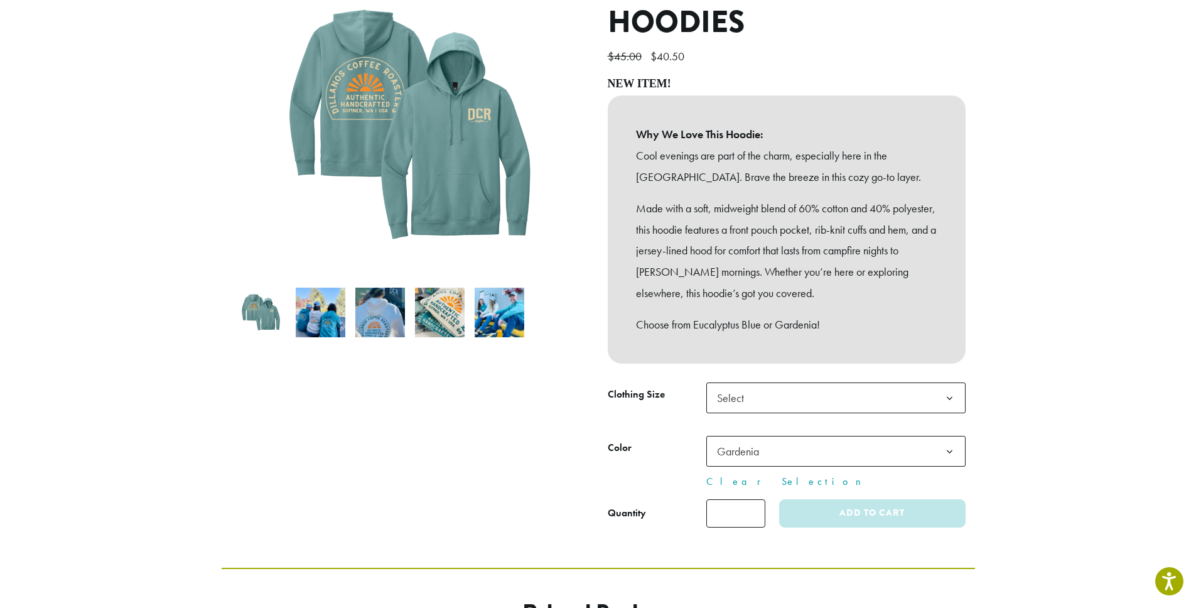
click at [318, 303] on img at bounding box center [321, 313] width 50 height 50
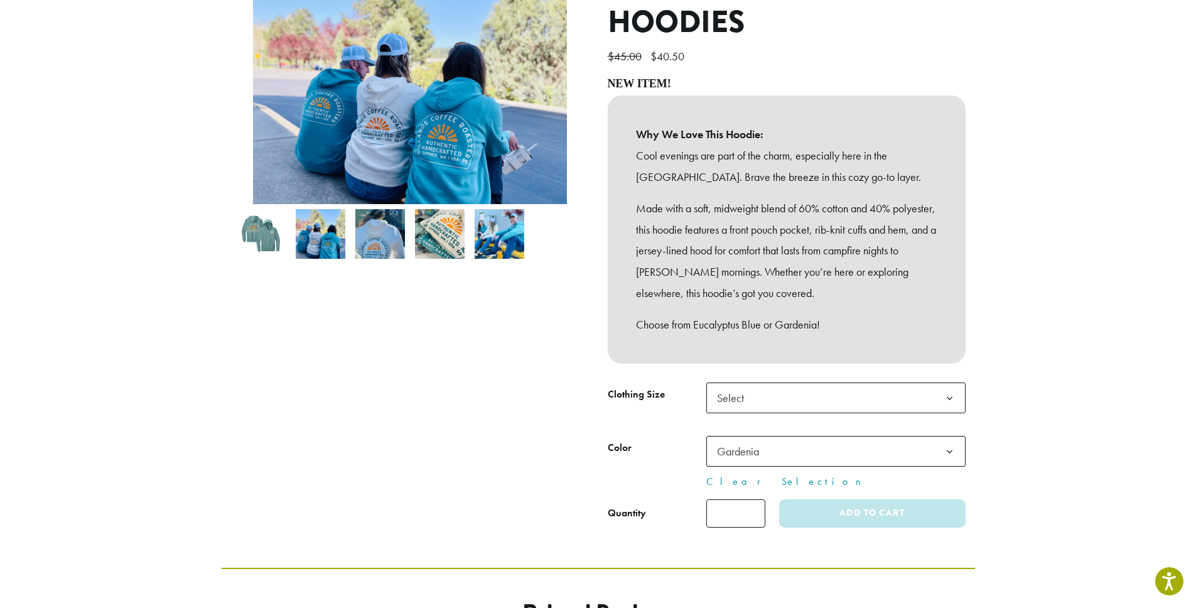
click at [388, 239] on img at bounding box center [380, 234] width 50 height 50
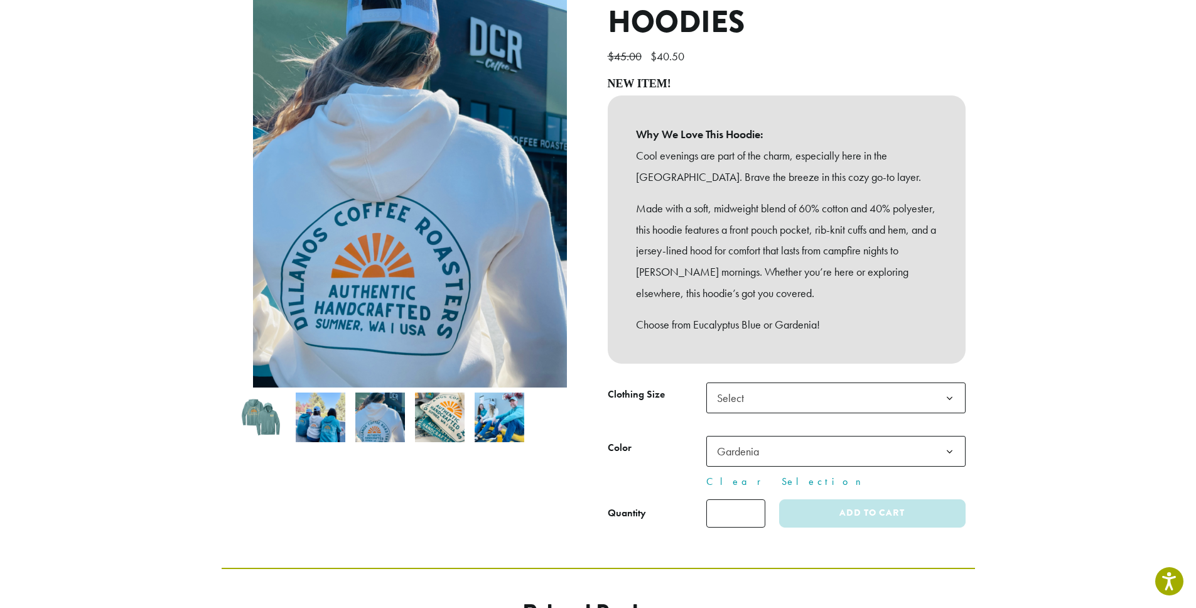
click at [448, 403] on img at bounding box center [440, 417] width 50 height 50
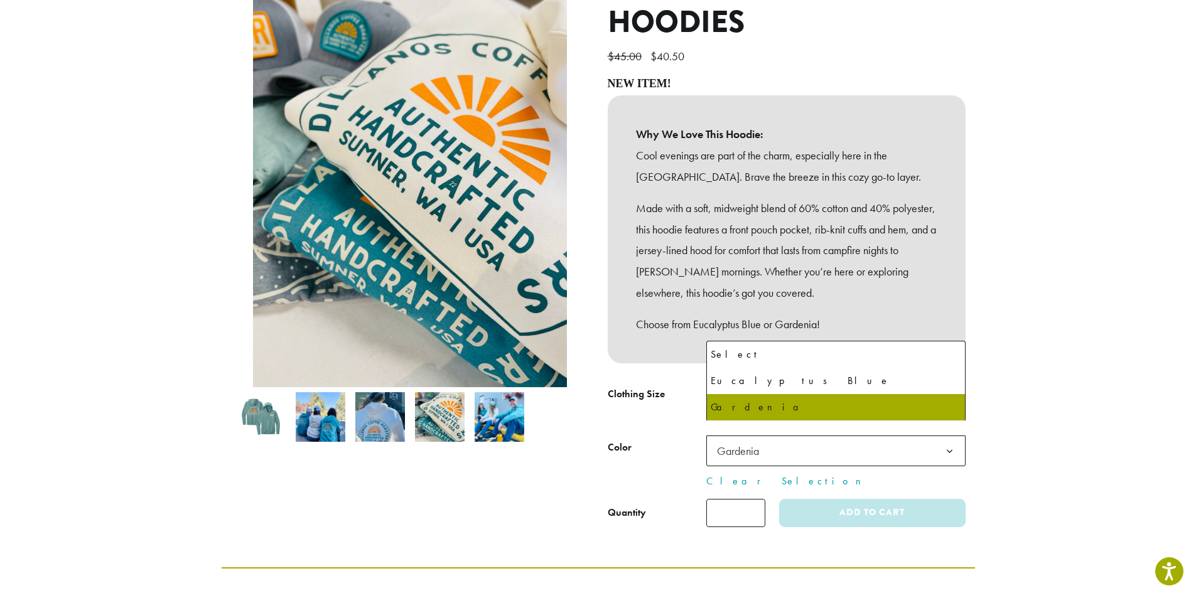
click at [832, 444] on span "Gardenia" at bounding box center [835, 451] width 259 height 31
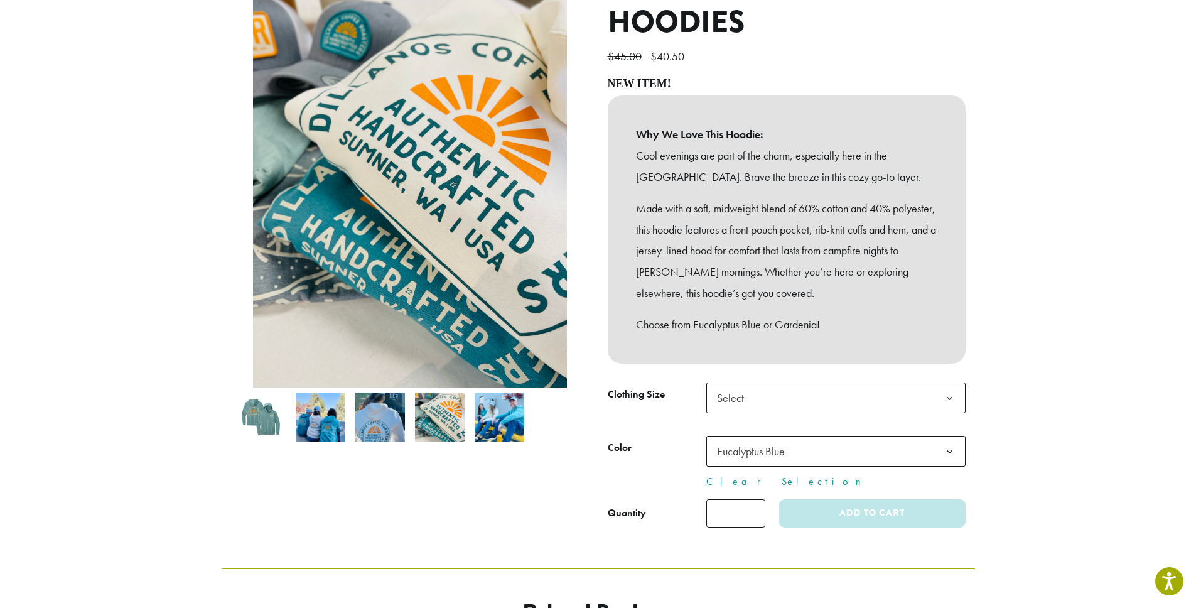
click at [782, 449] on span "Eucalyptus Blue" at bounding box center [835, 451] width 259 height 31
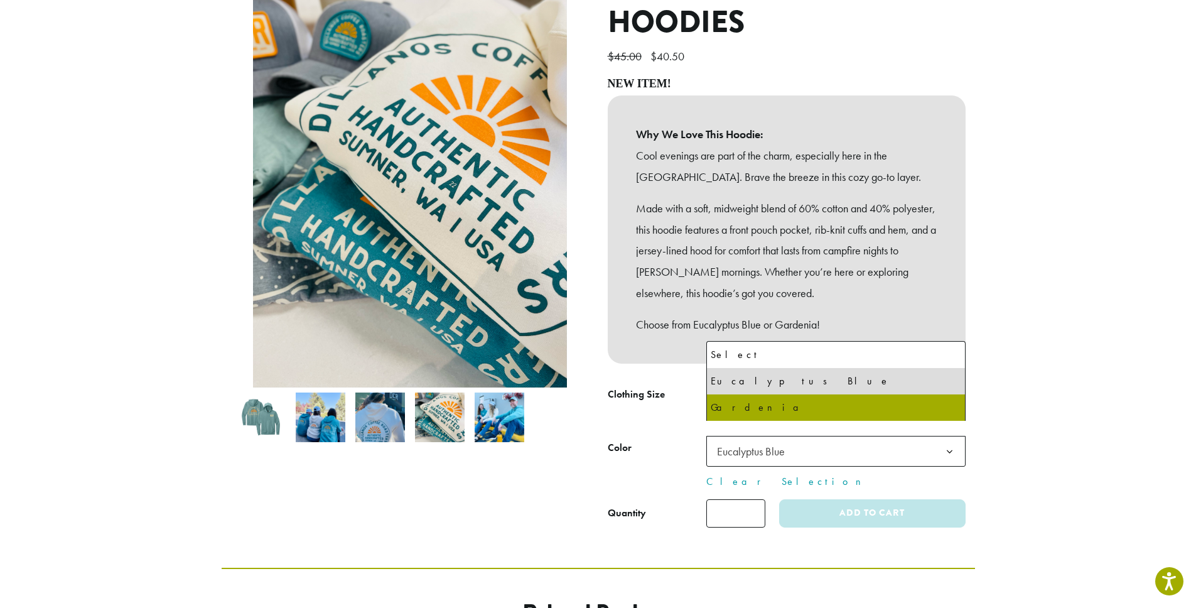
select select "********"
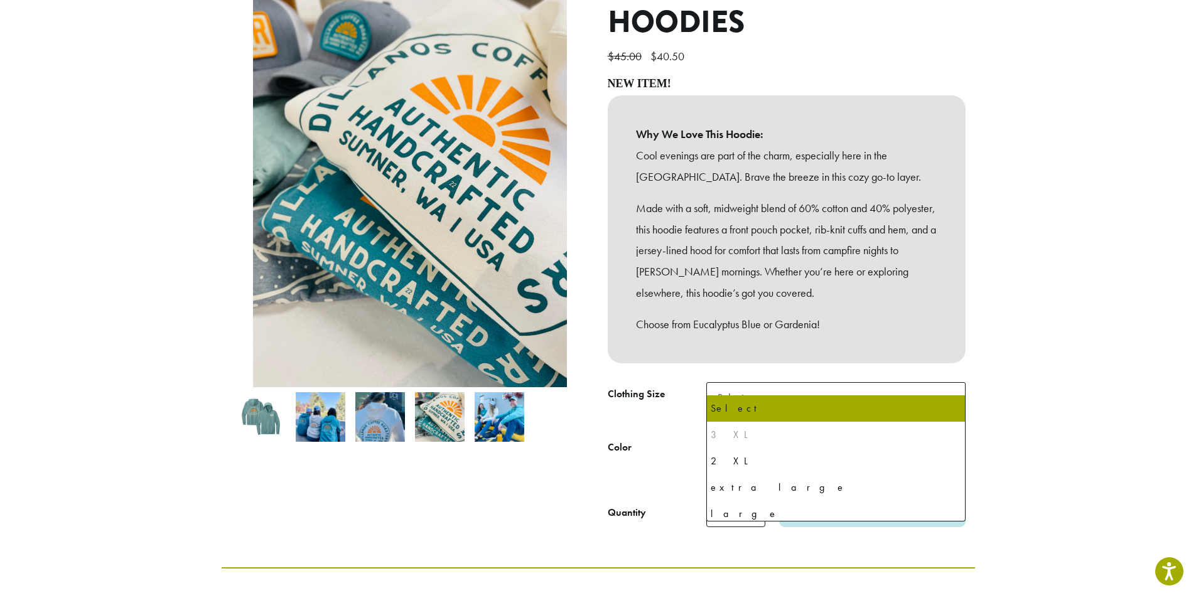
click at [941, 383] on b at bounding box center [949, 398] width 31 height 31
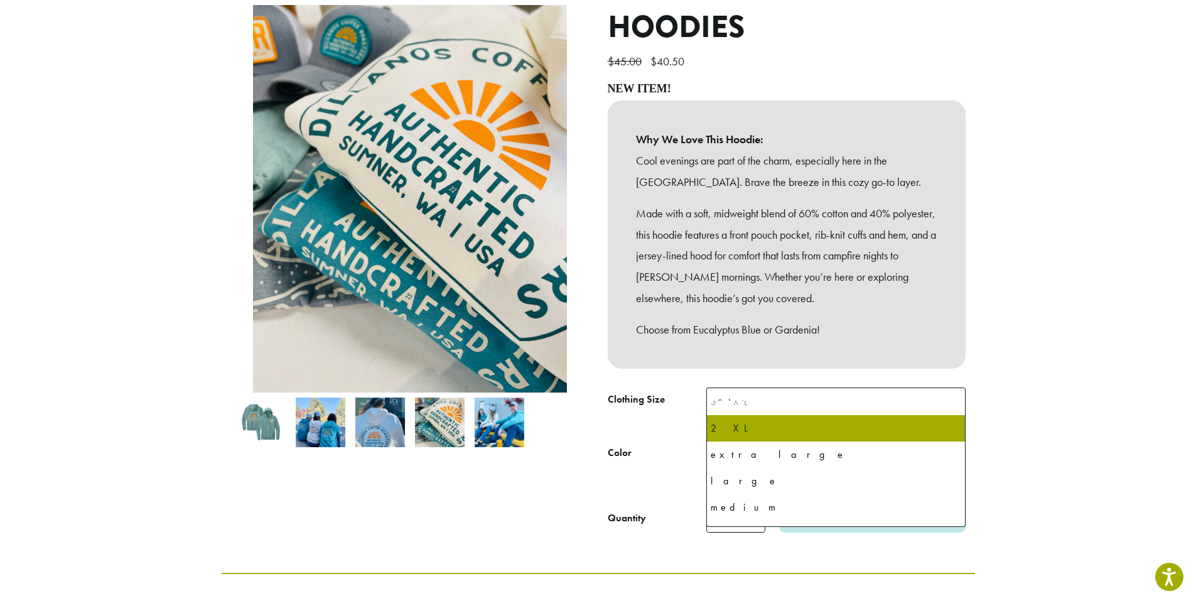
scroll to position [41, 0]
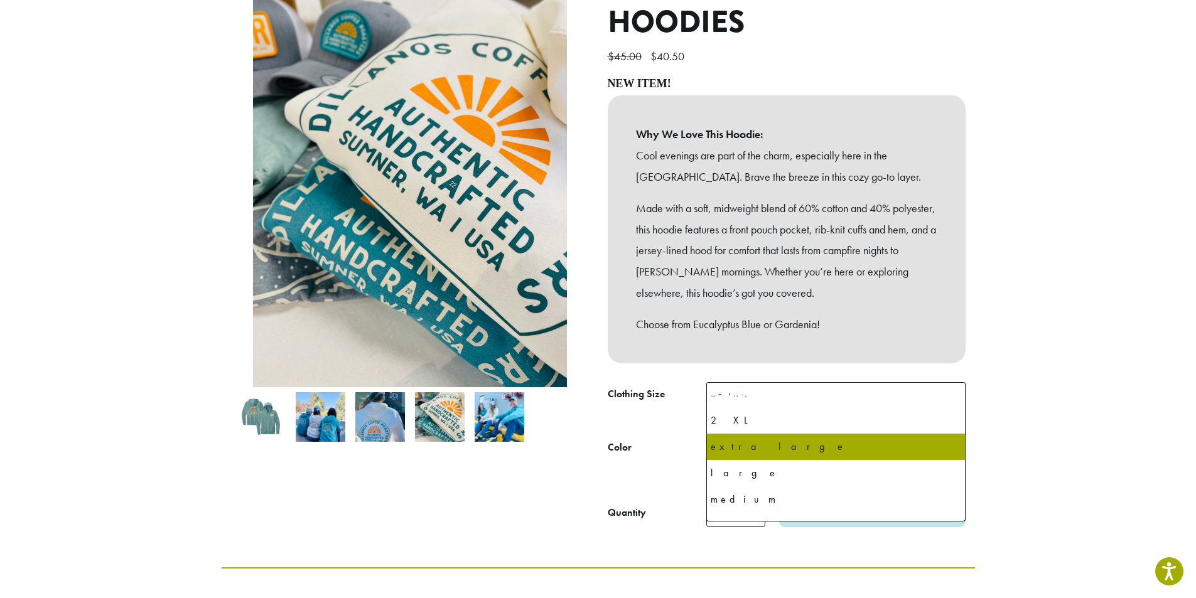
select select "**********"
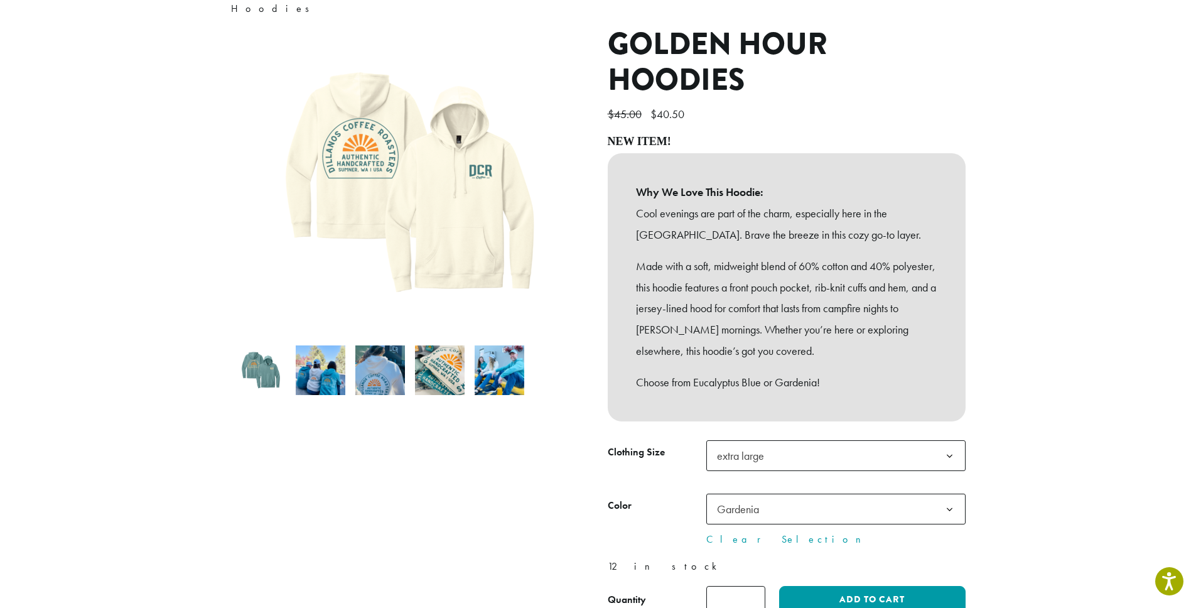
scroll to position [120, 0]
